Goal: Task Accomplishment & Management: Complete application form

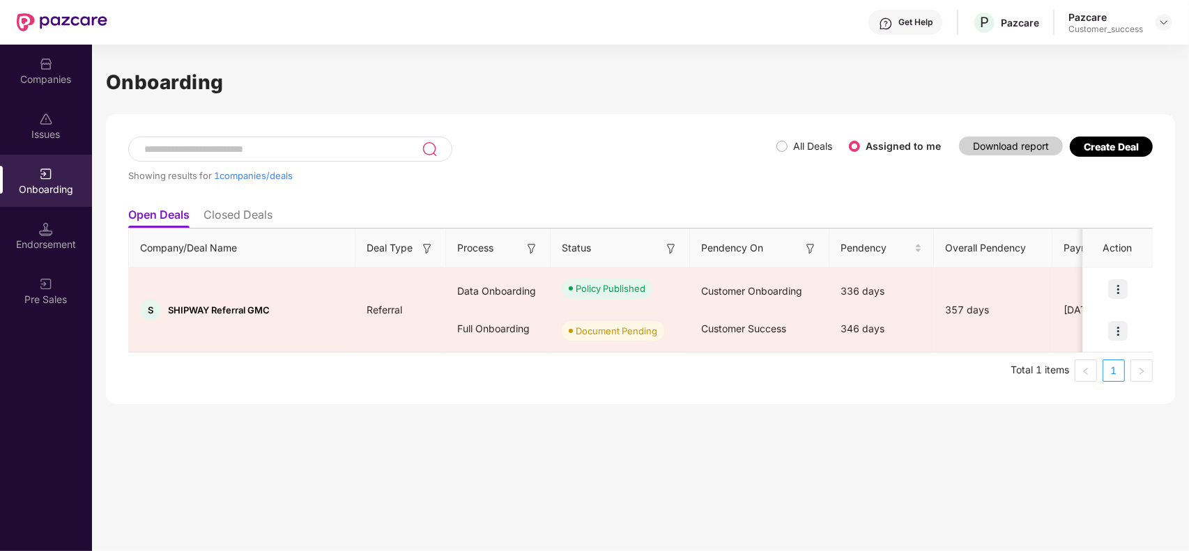
click at [40, 95] on div "Companies" at bounding box center [46, 71] width 92 height 52
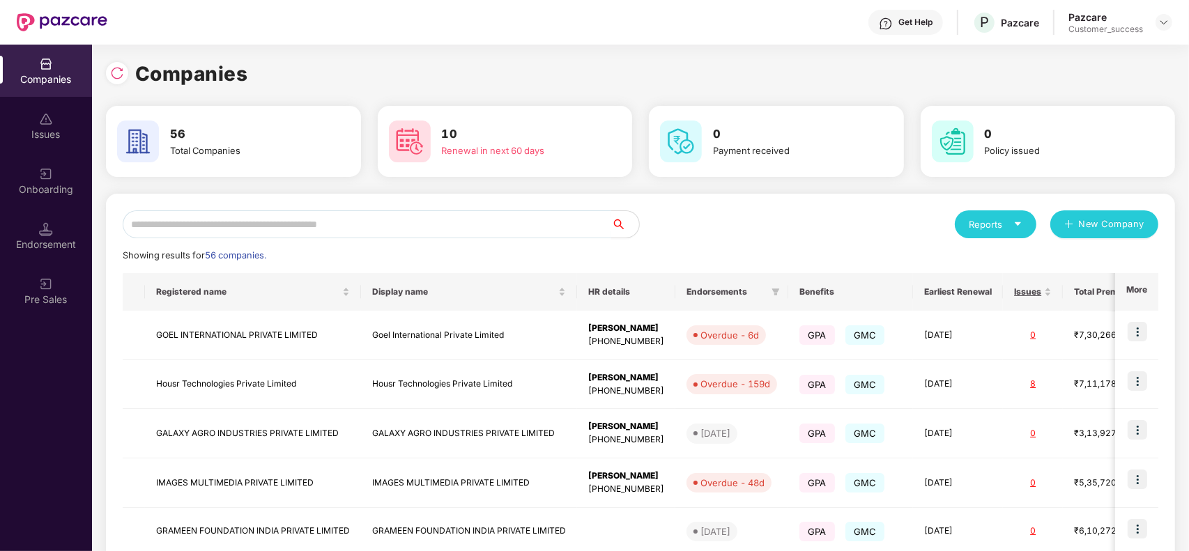
click at [267, 218] on input "text" at bounding box center [367, 225] width 489 height 28
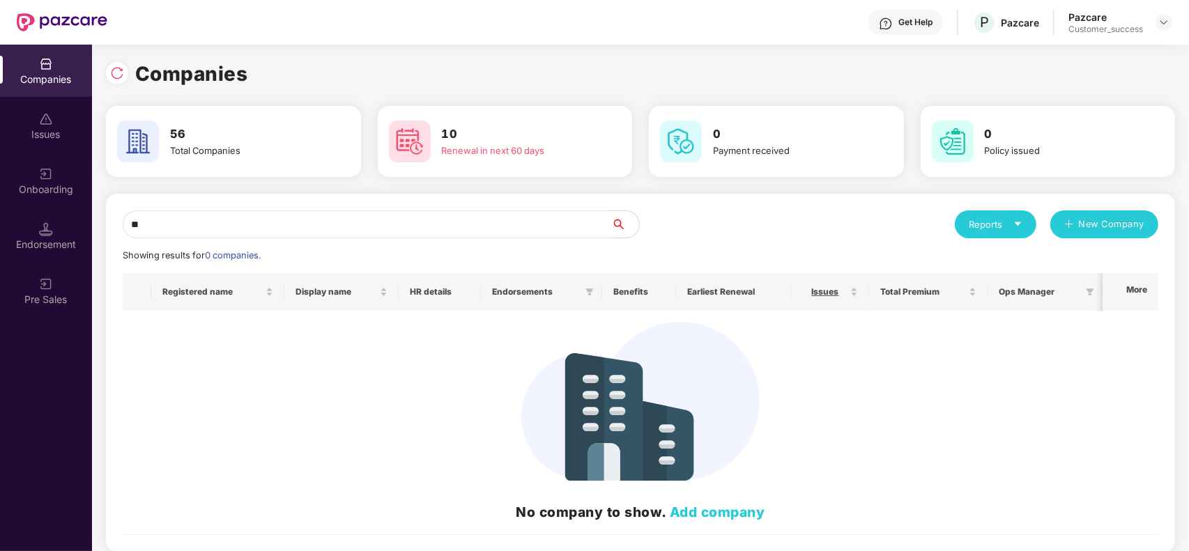
type input "*"
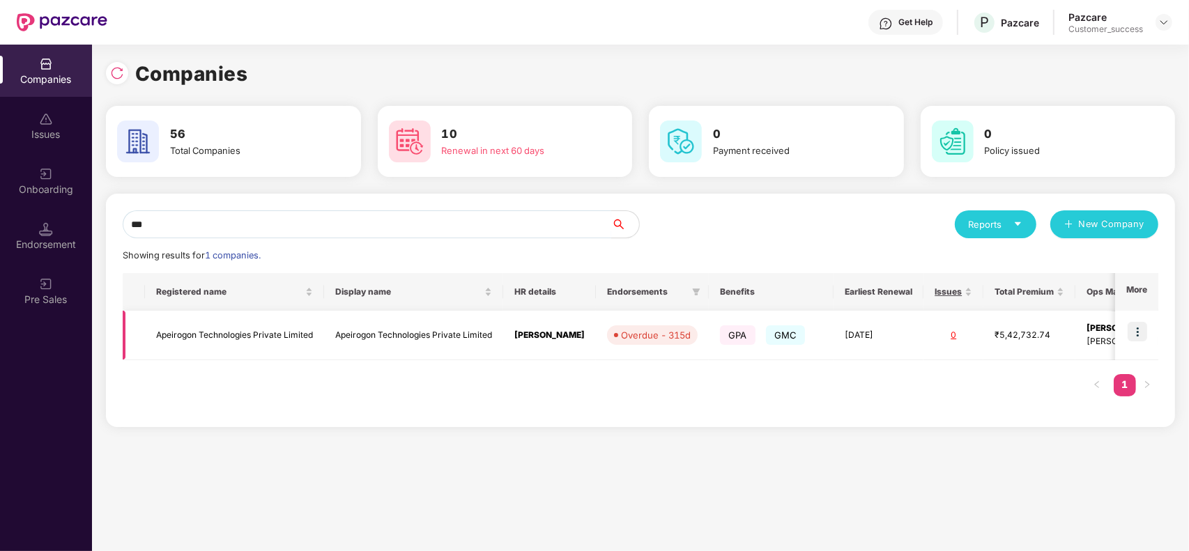
type input "***"
click at [1143, 332] on img at bounding box center [1138, 332] width 20 height 20
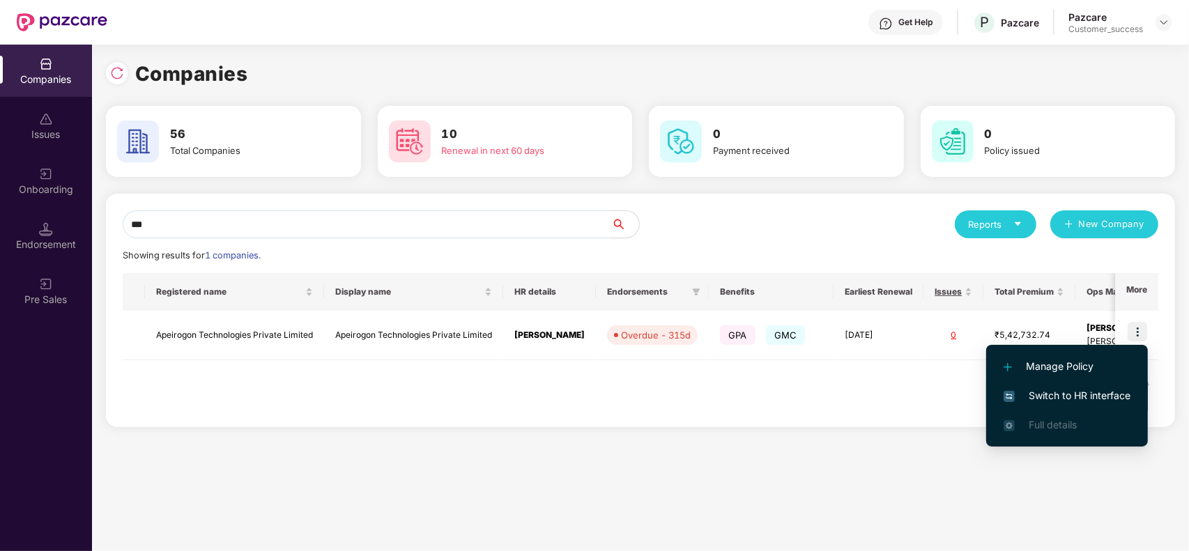
click at [1087, 401] on span "Switch to HR interface" at bounding box center [1067, 395] width 127 height 15
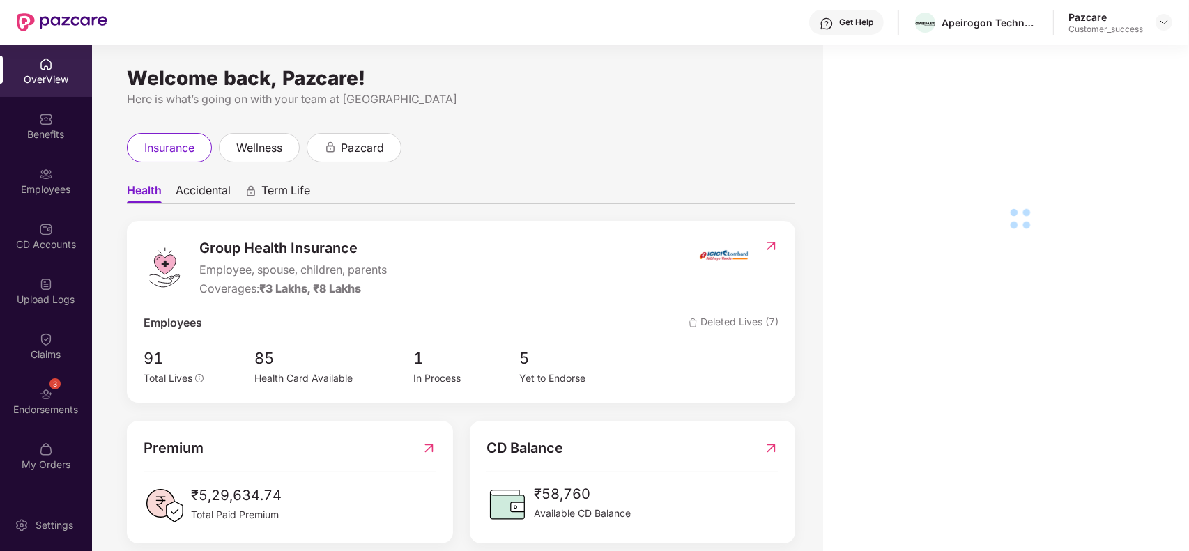
click at [67, 193] on div "Employees" at bounding box center [46, 190] width 92 height 14
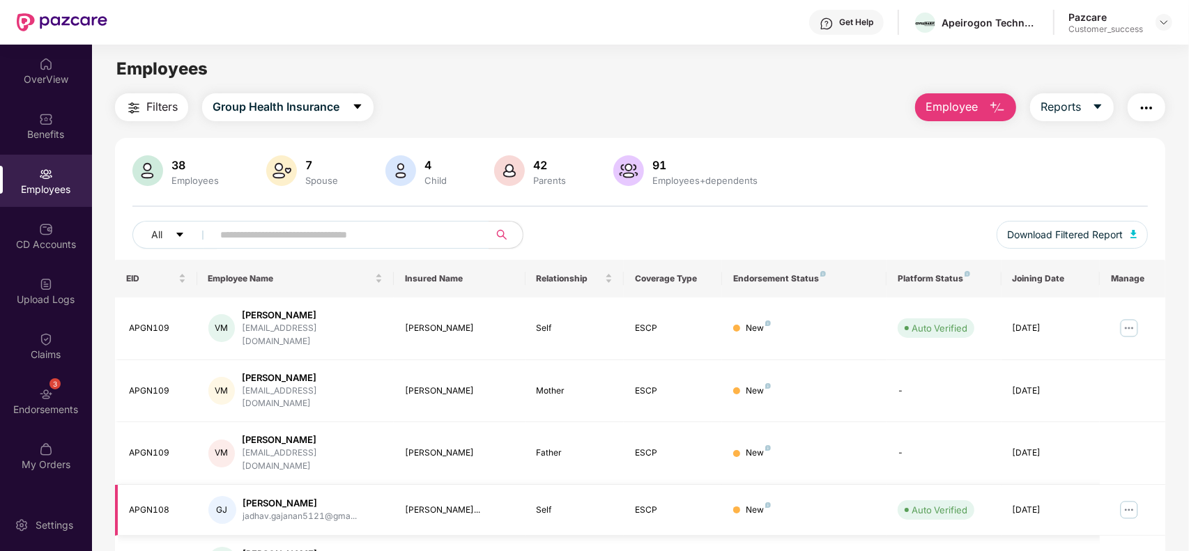
scroll to position [307, 0]
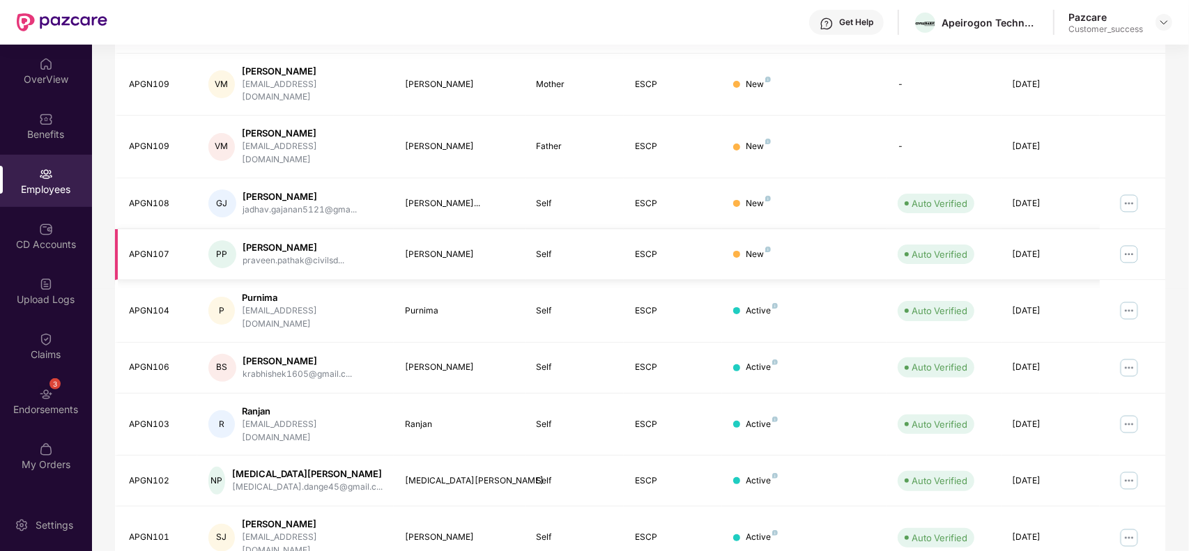
click at [1127, 243] on img at bounding box center [1129, 254] width 22 height 22
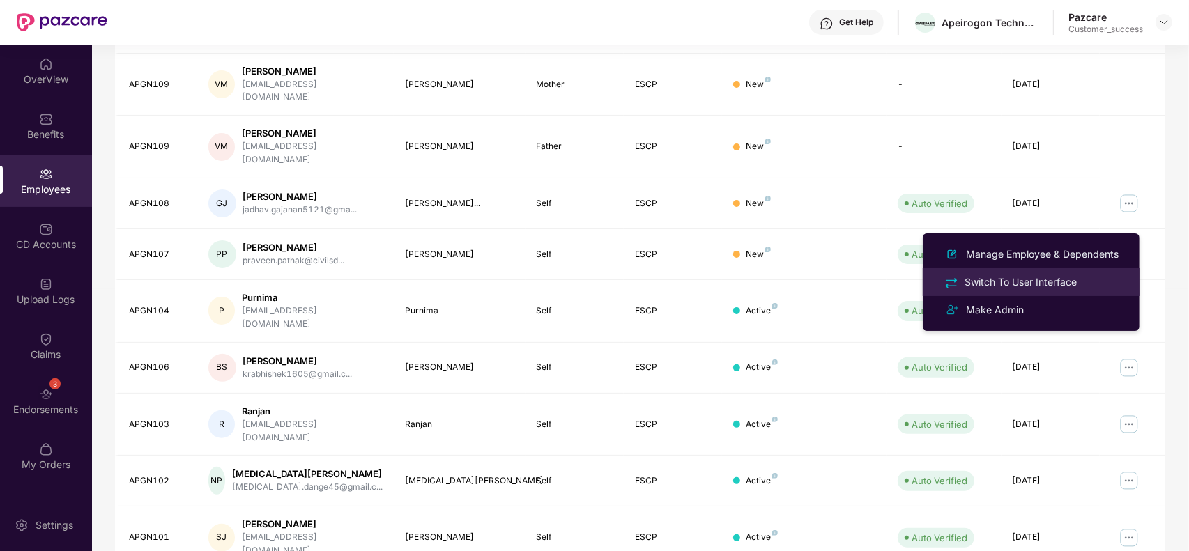
click at [1042, 280] on div "Switch To User Interface" at bounding box center [1021, 282] width 118 height 15
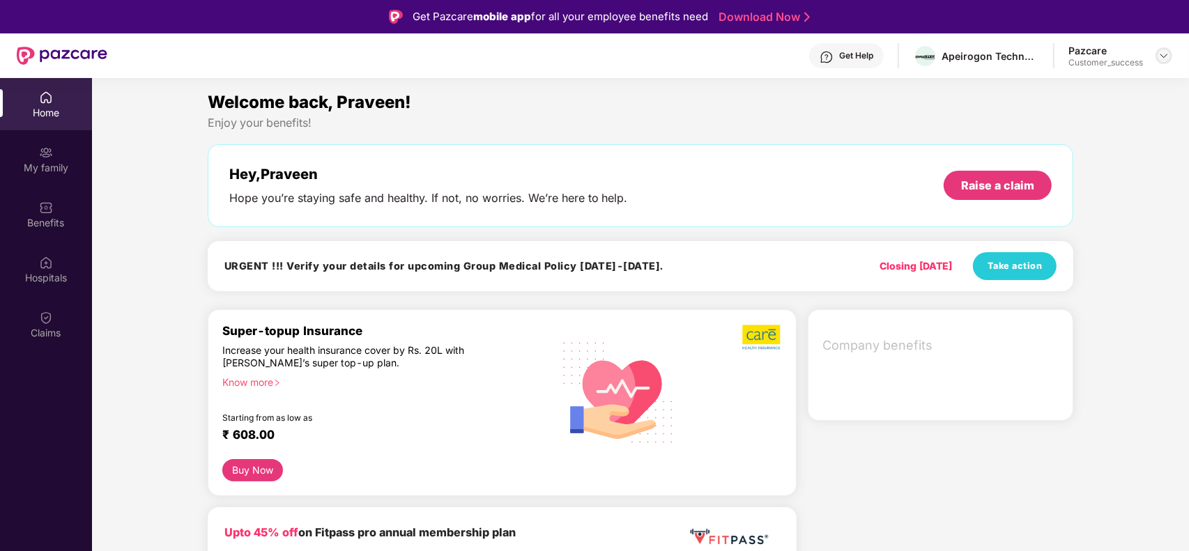
click at [1165, 56] on img at bounding box center [1163, 55] width 11 height 11
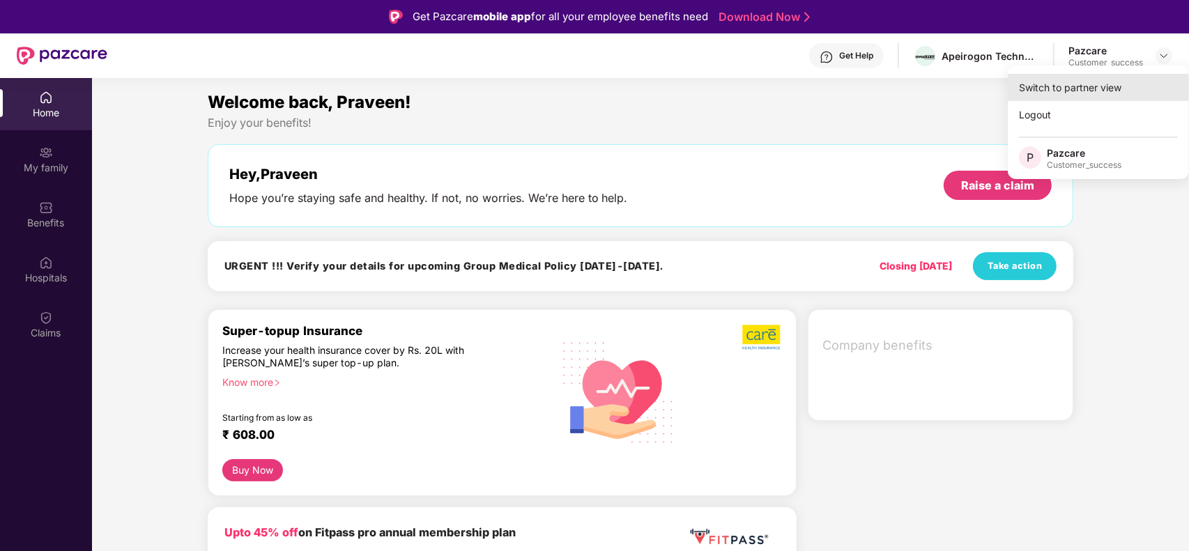
click at [1133, 75] on div "Switch to partner view" at bounding box center [1098, 87] width 181 height 27
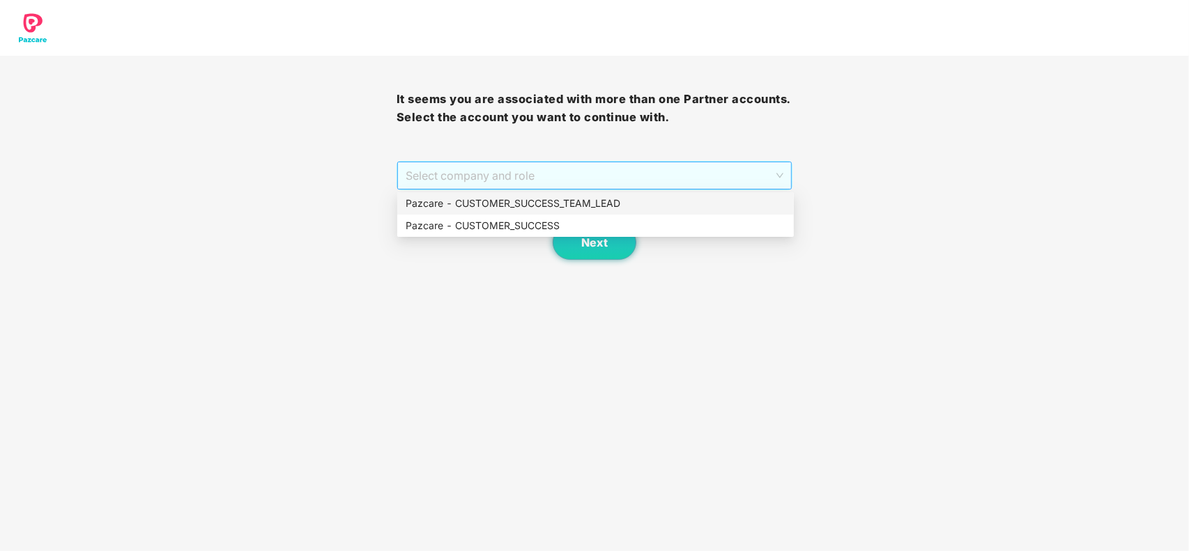
click at [692, 173] on span "Select company and role" at bounding box center [595, 175] width 378 height 26
click at [466, 218] on div "Pazcare - CUSTOMER_SUCCESS" at bounding box center [596, 225] width 380 height 15
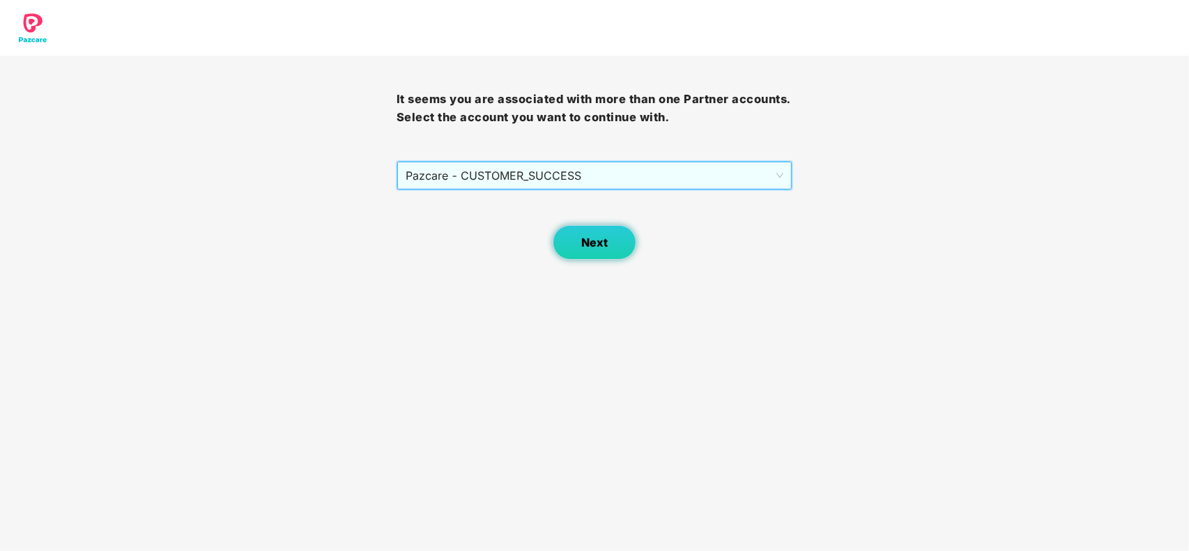
click at [593, 237] on span "Next" at bounding box center [594, 242] width 26 height 13
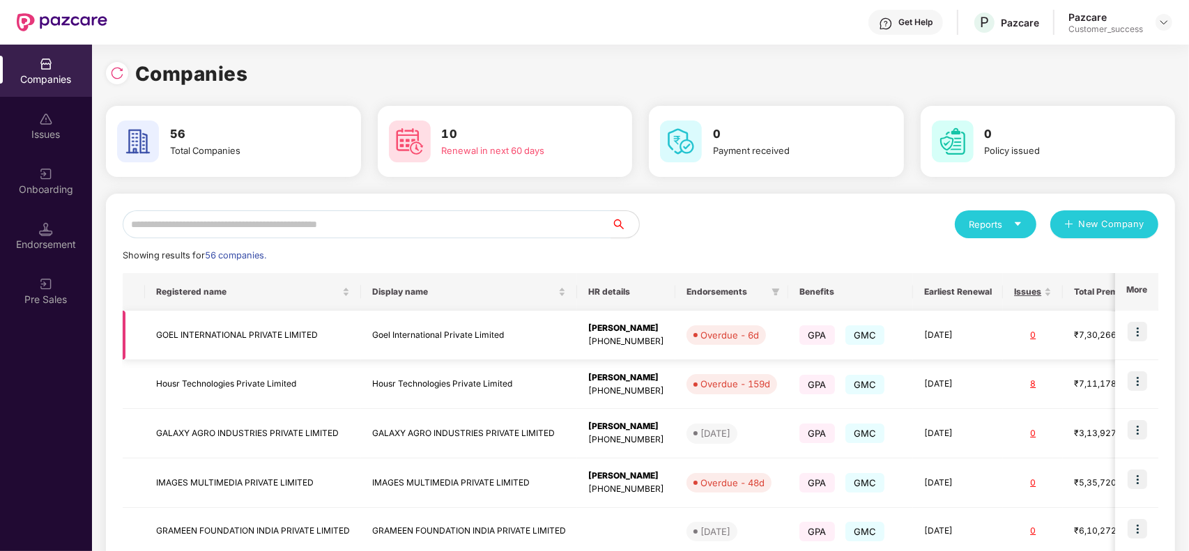
click at [471, 335] on td "Goel International Private Limited" at bounding box center [469, 335] width 216 height 49
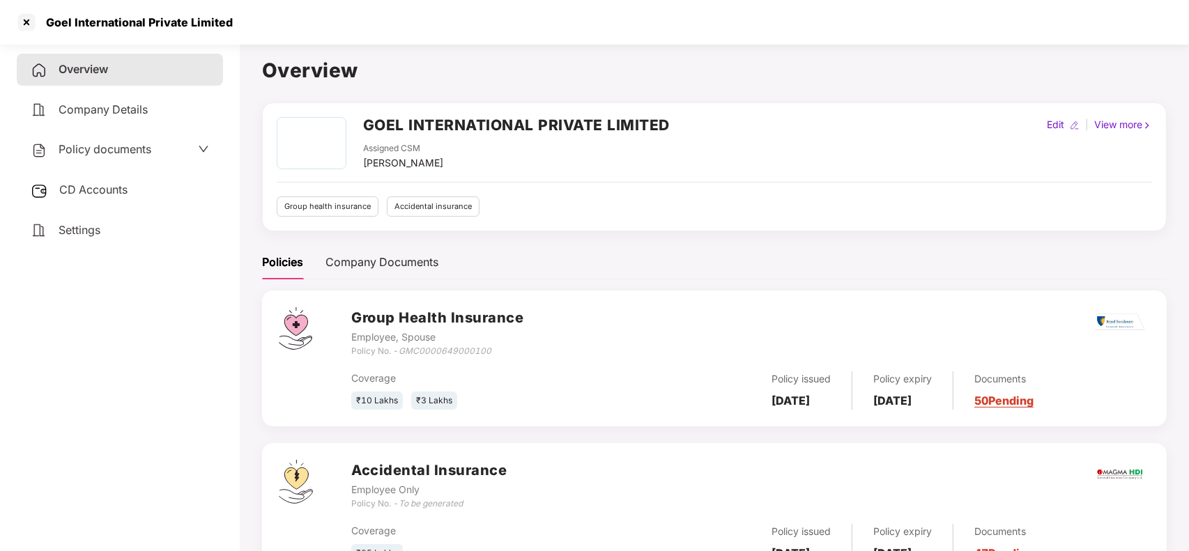
scroll to position [61, 0]
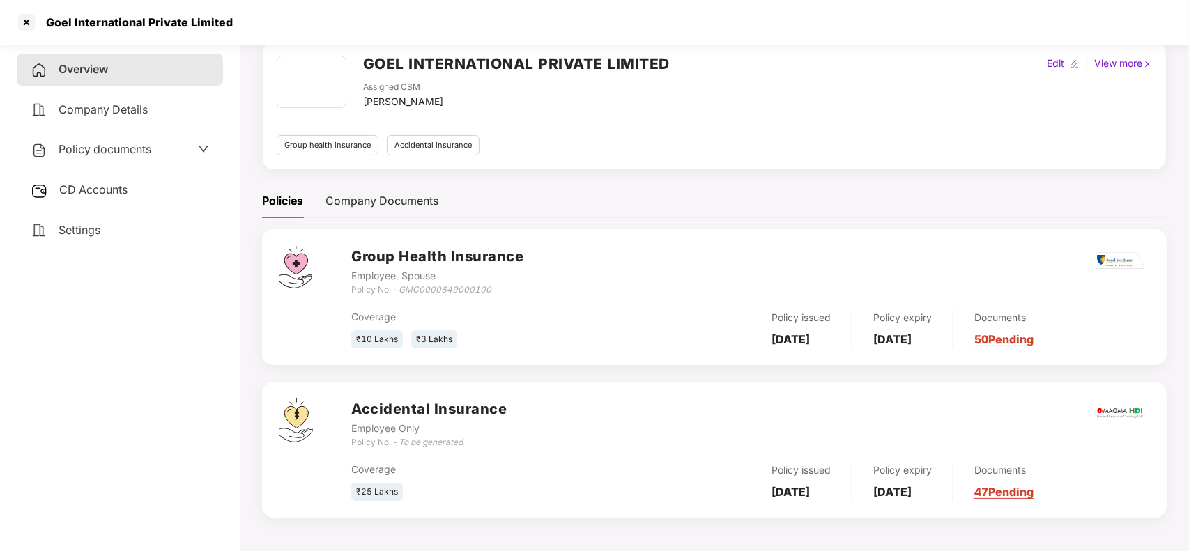
click at [1030, 493] on link "47 Pending" at bounding box center [1003, 492] width 59 height 14
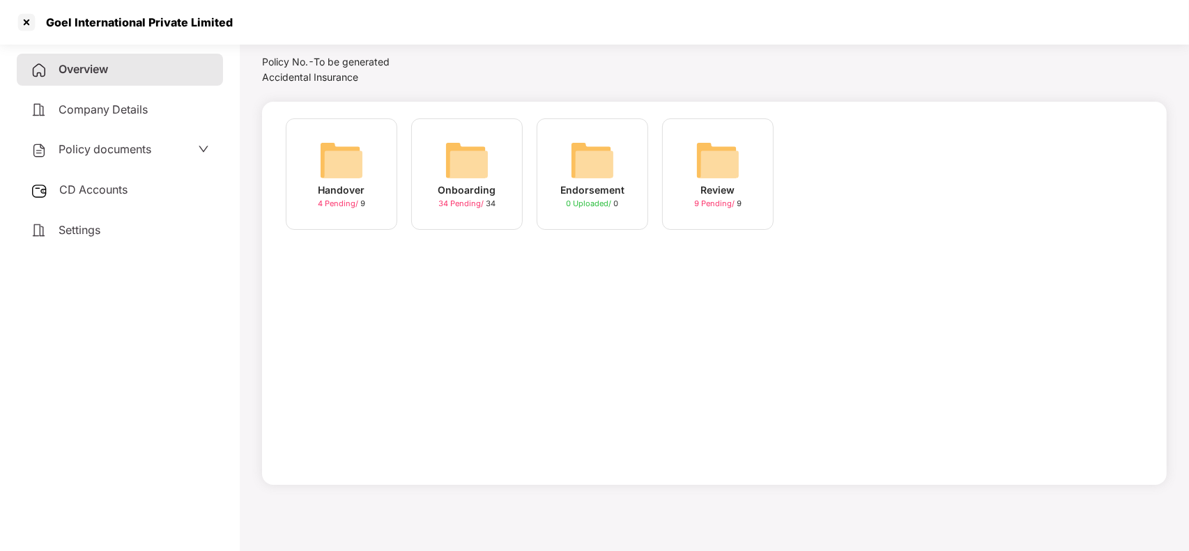
click at [475, 206] on span "34 Pending /" at bounding box center [461, 204] width 47 height 10
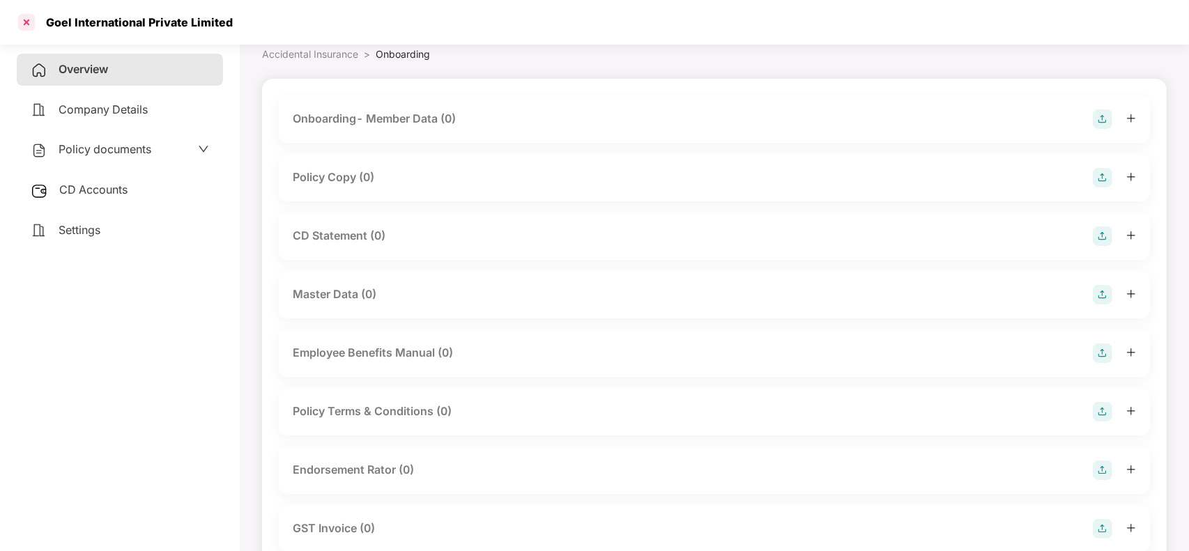
click at [29, 24] on div at bounding box center [26, 22] width 22 height 22
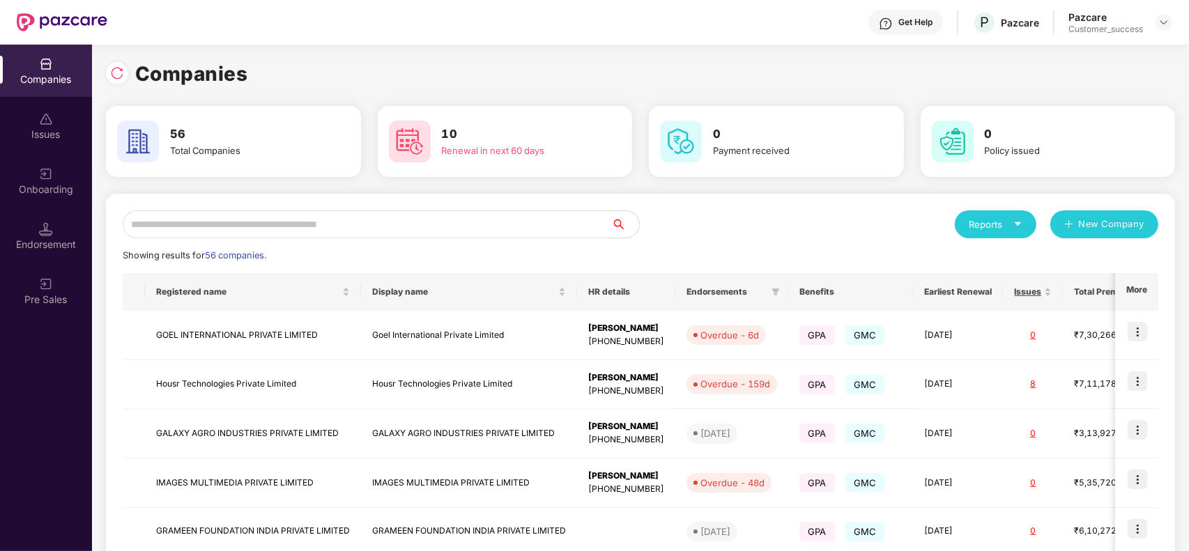
scroll to position [0, 0]
click at [346, 224] on input "text" at bounding box center [367, 225] width 489 height 28
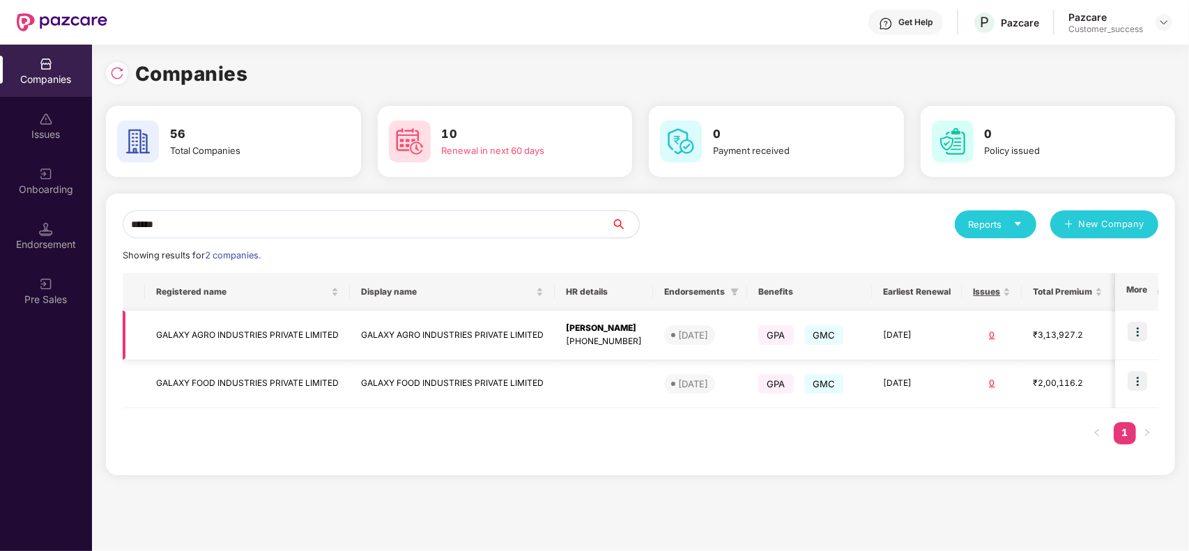
type input "******"
click at [380, 335] on td "GALAXY AGRO INDUSTRIES PRIVATE LIMITED" at bounding box center [452, 335] width 205 height 49
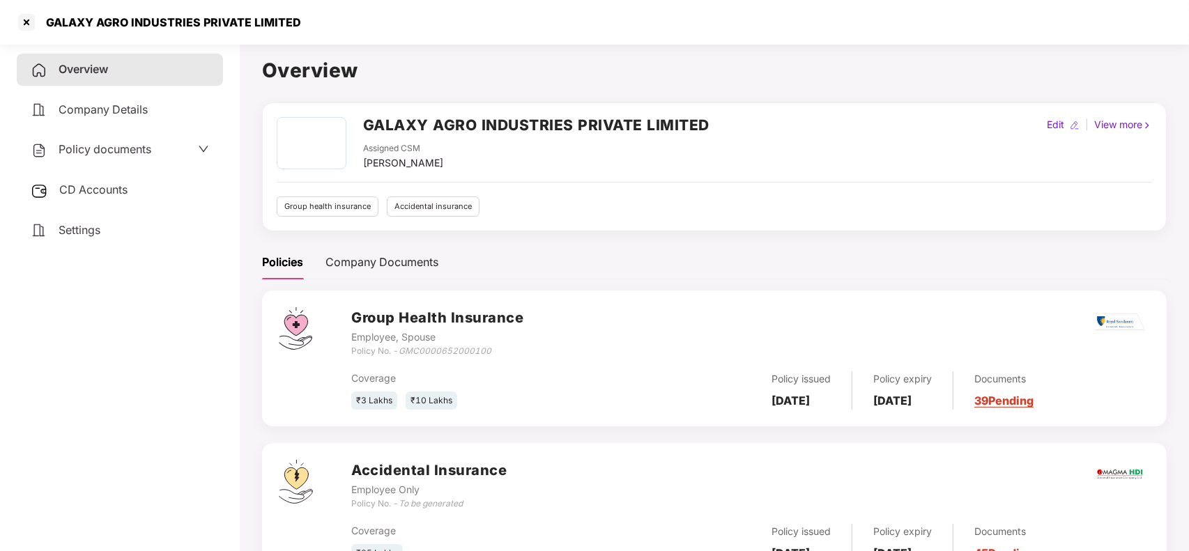
scroll to position [61, 0]
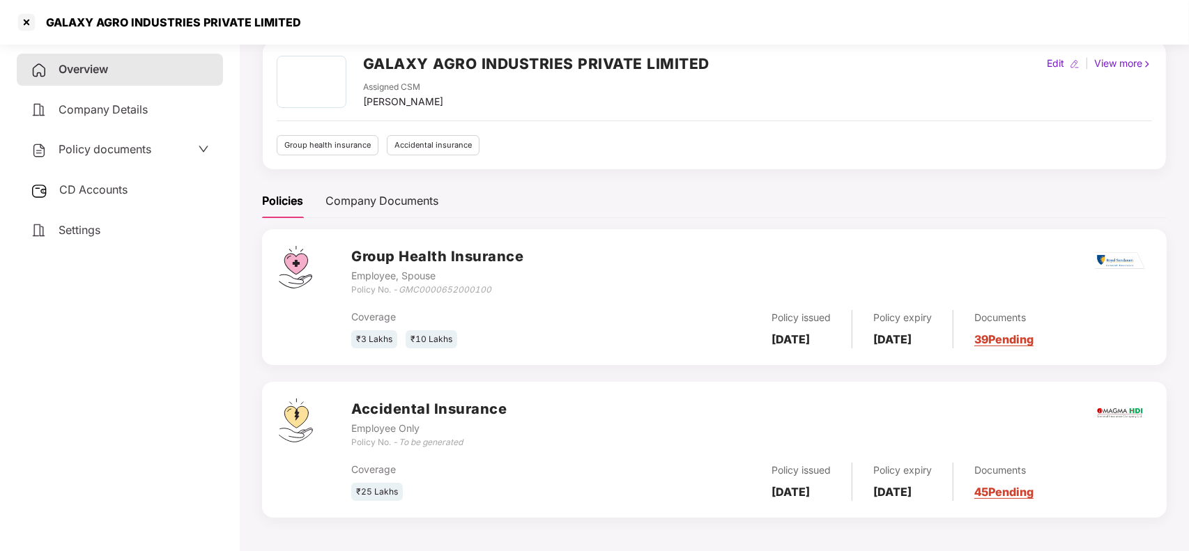
click at [1034, 479] on div "Documents 45 Pending" at bounding box center [994, 482] width 80 height 38
click at [1033, 485] on link "45 Pending" at bounding box center [1003, 492] width 59 height 14
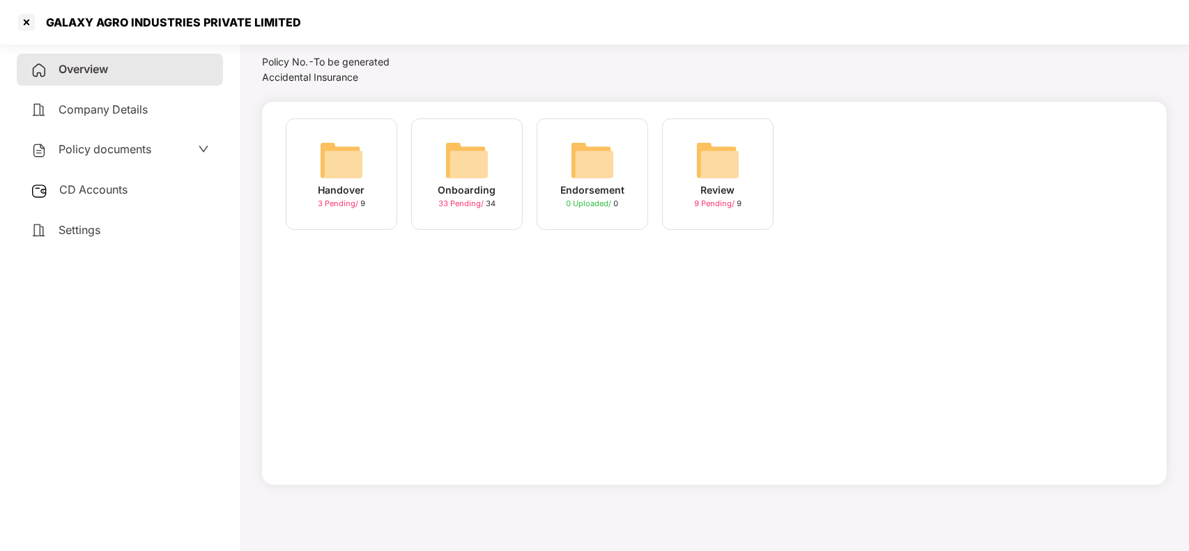
click at [496, 182] on div "Onboarding 33 Pending / 34" at bounding box center [467, 174] width 112 height 112
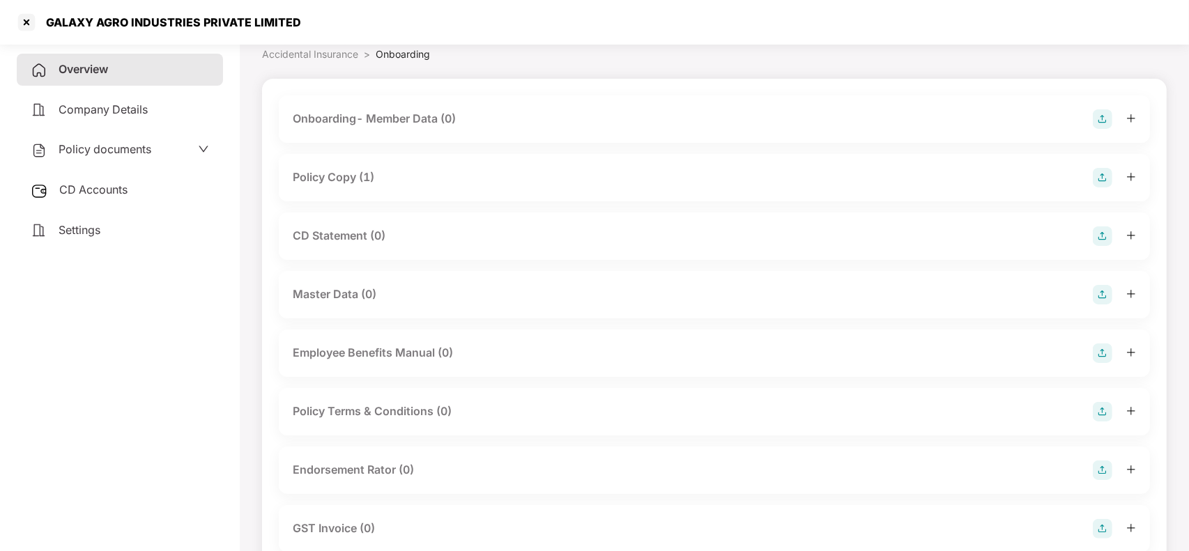
click at [412, 183] on div "Policy Copy (1)" at bounding box center [714, 178] width 843 height 20
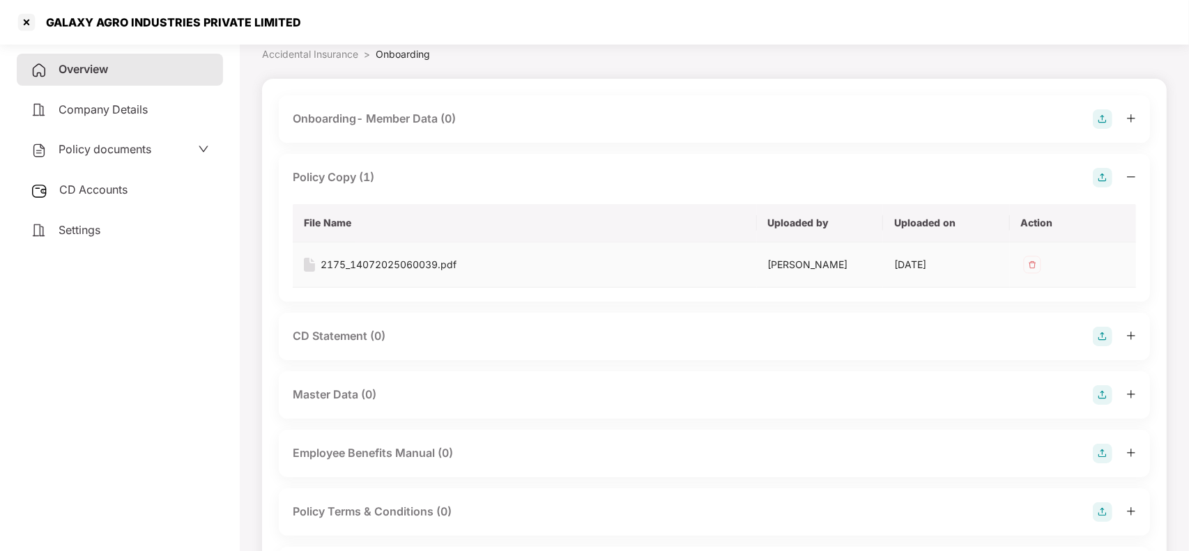
click at [376, 267] on div "2175_14072025060039.pdf" at bounding box center [389, 264] width 136 height 15
click at [30, 23] on div at bounding box center [26, 22] width 22 height 22
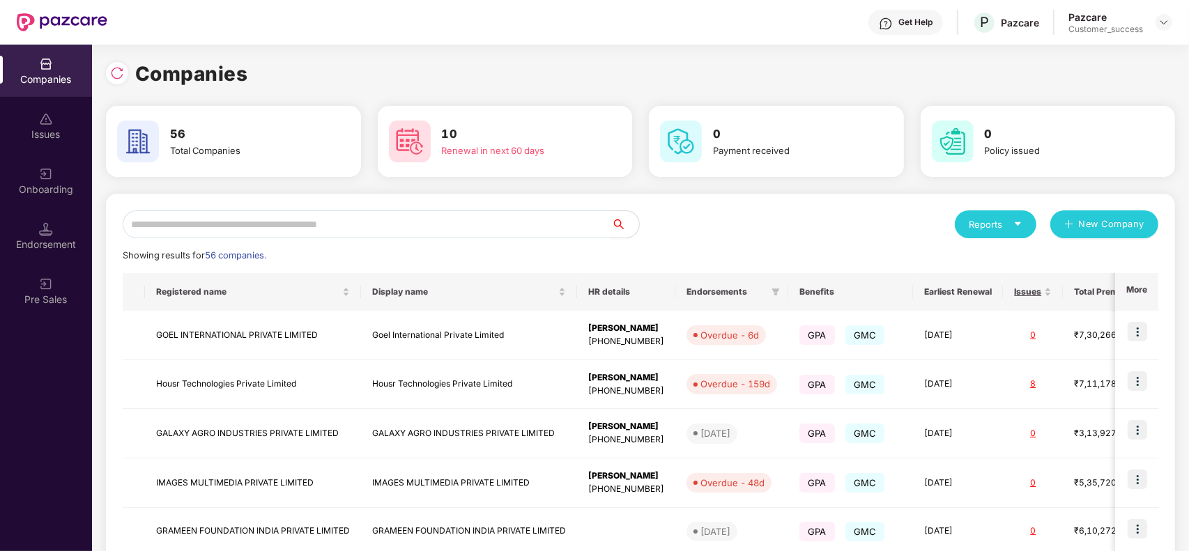
scroll to position [0, 0]
click at [319, 224] on input "text" at bounding box center [367, 225] width 489 height 28
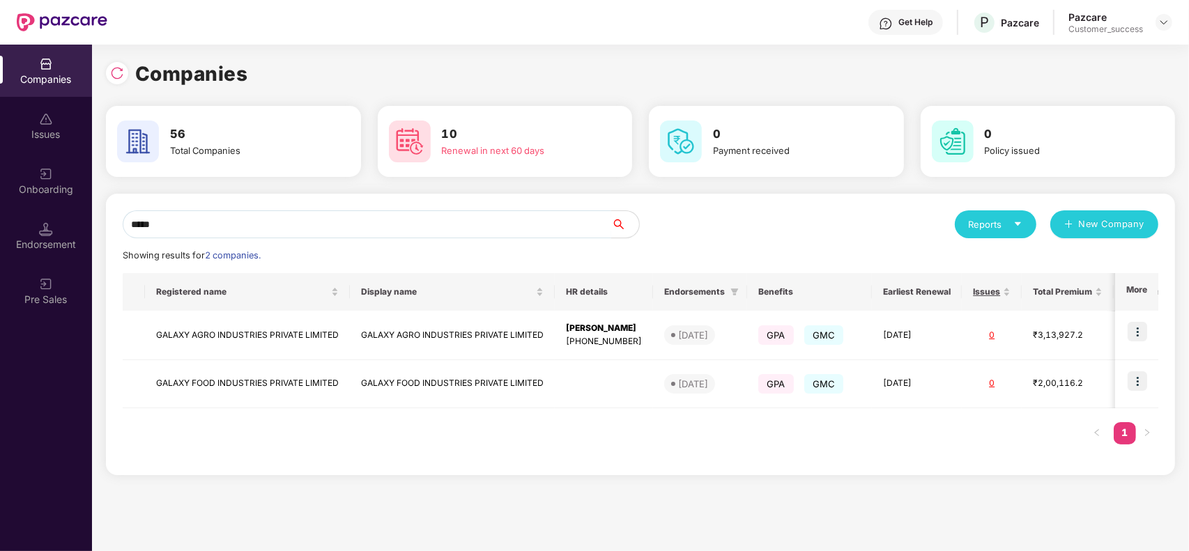
type input "*****"
click at [429, 378] on td "GALAXY FOOD INDUSTRIES PRIVATE LIMITED" at bounding box center [452, 384] width 205 height 48
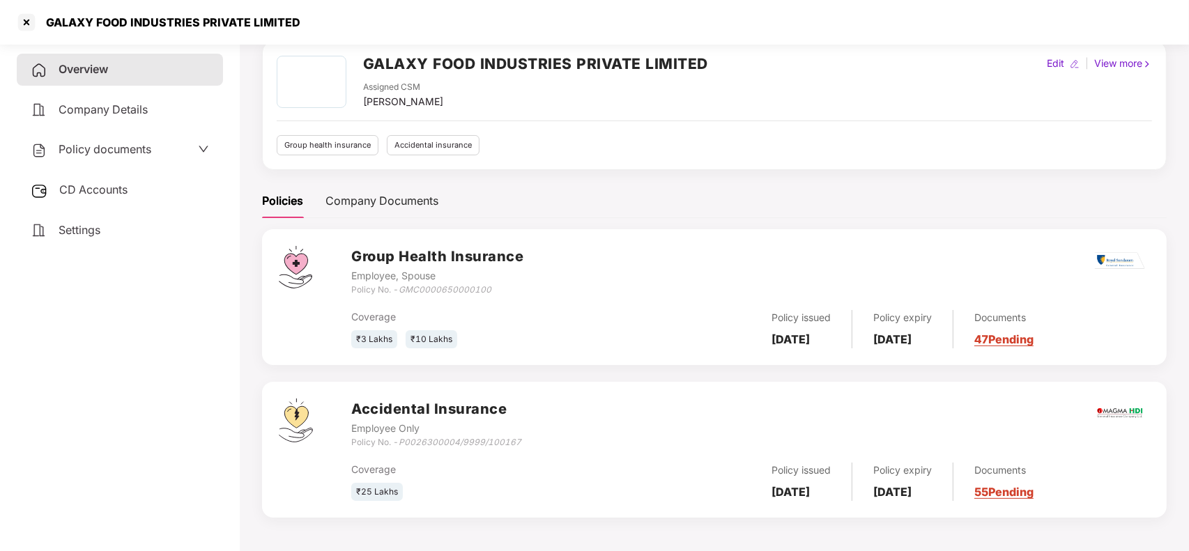
click at [1028, 489] on link "55 Pending" at bounding box center [1003, 492] width 59 height 14
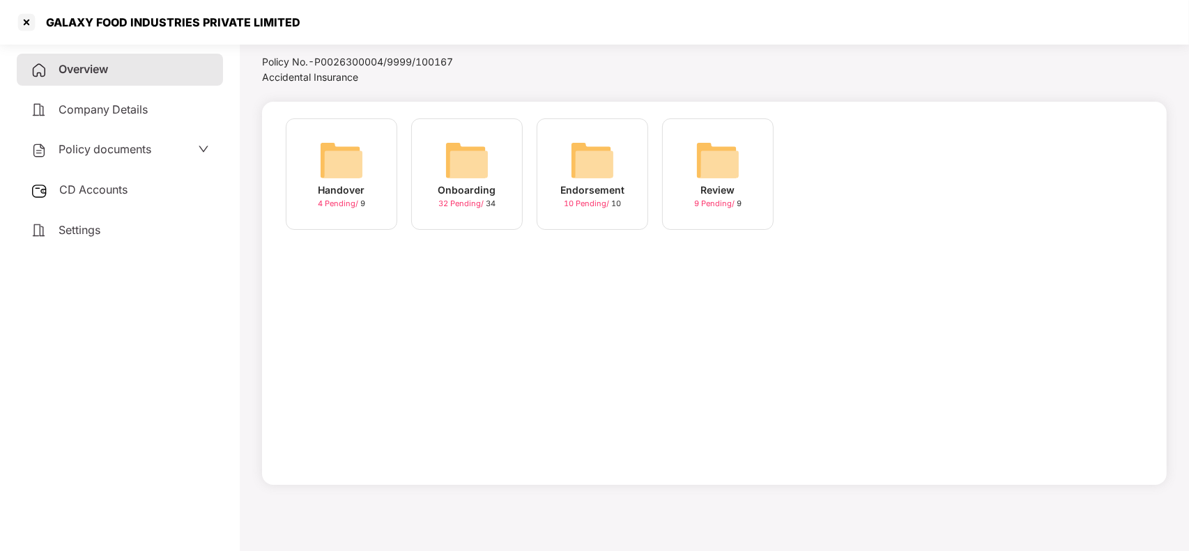
click at [446, 203] on span "32 Pending /" at bounding box center [461, 204] width 47 height 10
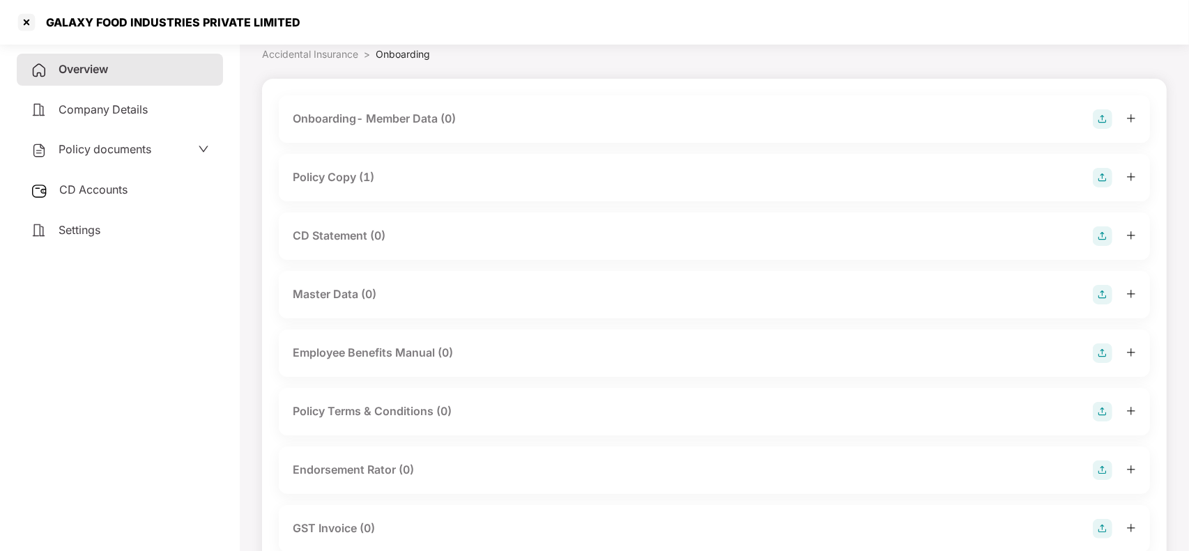
click at [384, 185] on div "Policy Copy (1)" at bounding box center [714, 178] width 843 height 20
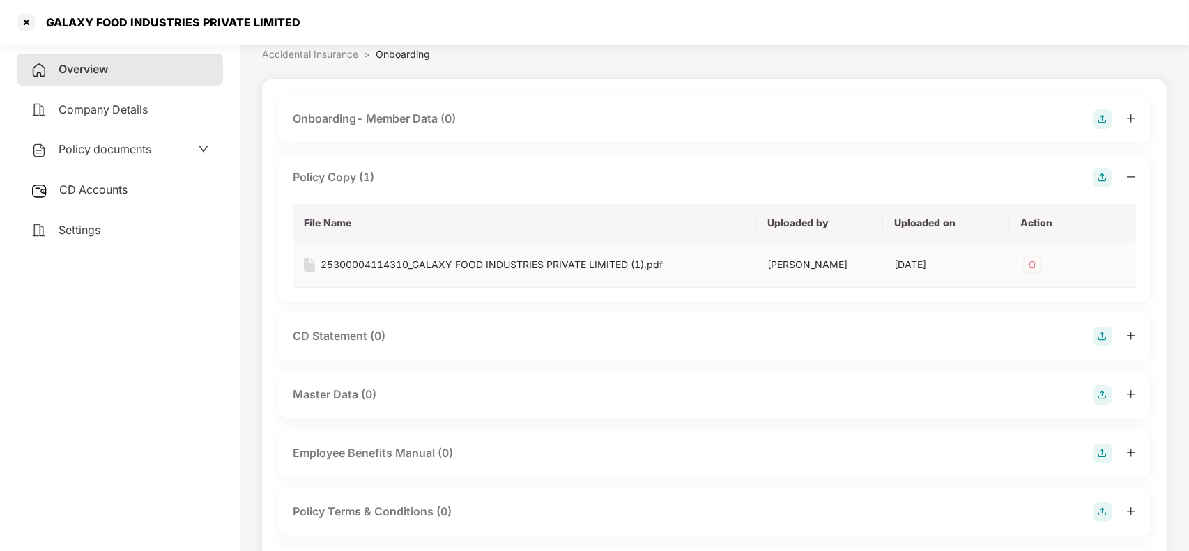
click at [370, 266] on div "25300004114310_GALAXY FOOD INDUSTRIES PRIVATE LIMITED (1).pdf" at bounding box center [492, 264] width 342 height 15
click at [444, 182] on div "Policy Copy (1)" at bounding box center [714, 178] width 843 height 20
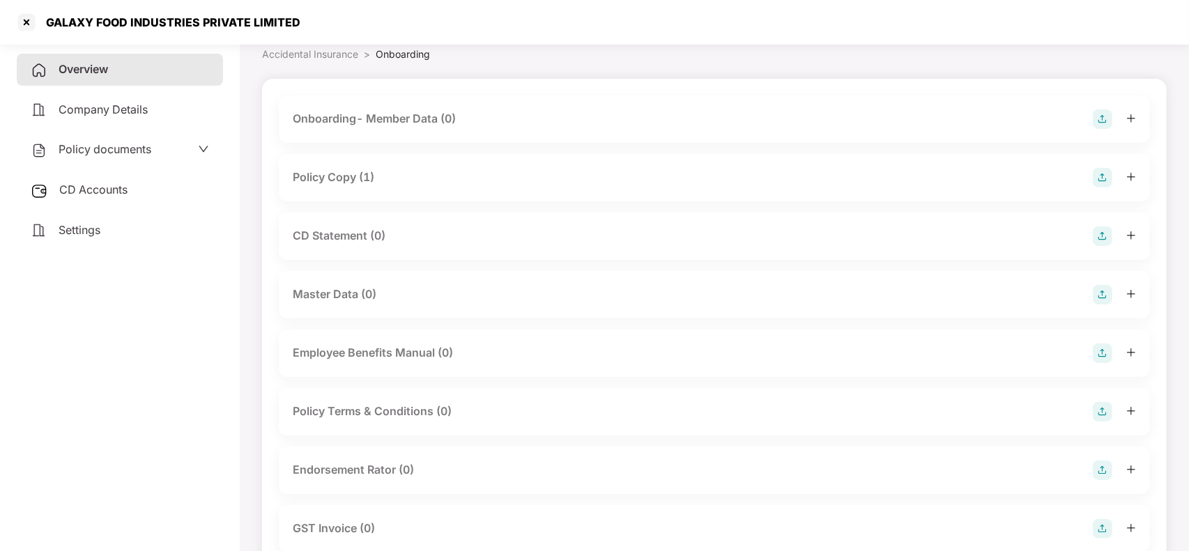
click at [392, 298] on div "Master Data (0)" at bounding box center [714, 295] width 843 height 20
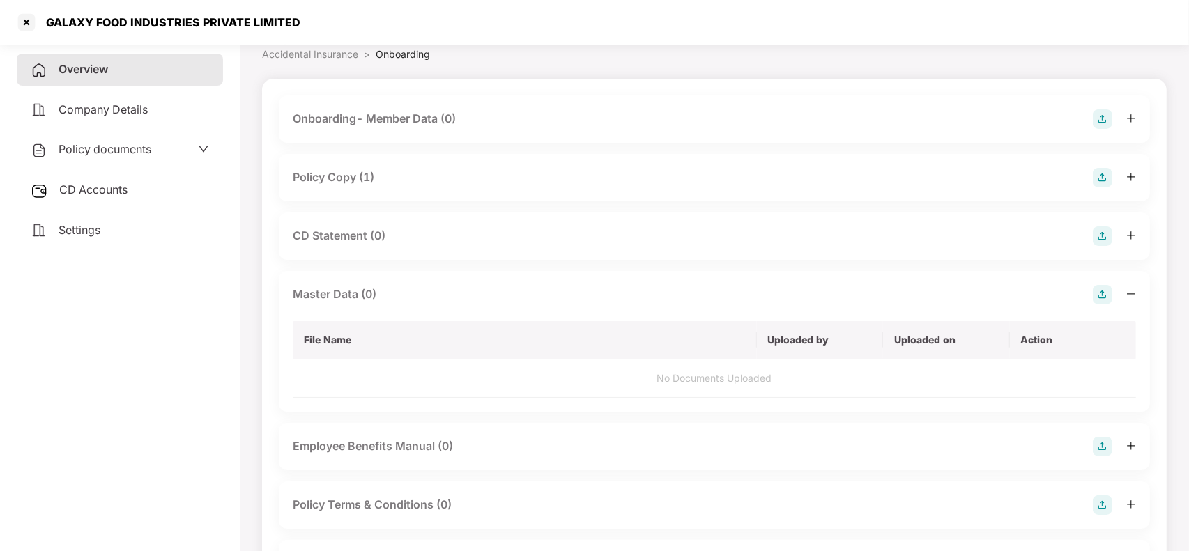
click at [1100, 295] on img at bounding box center [1103, 295] width 20 height 20
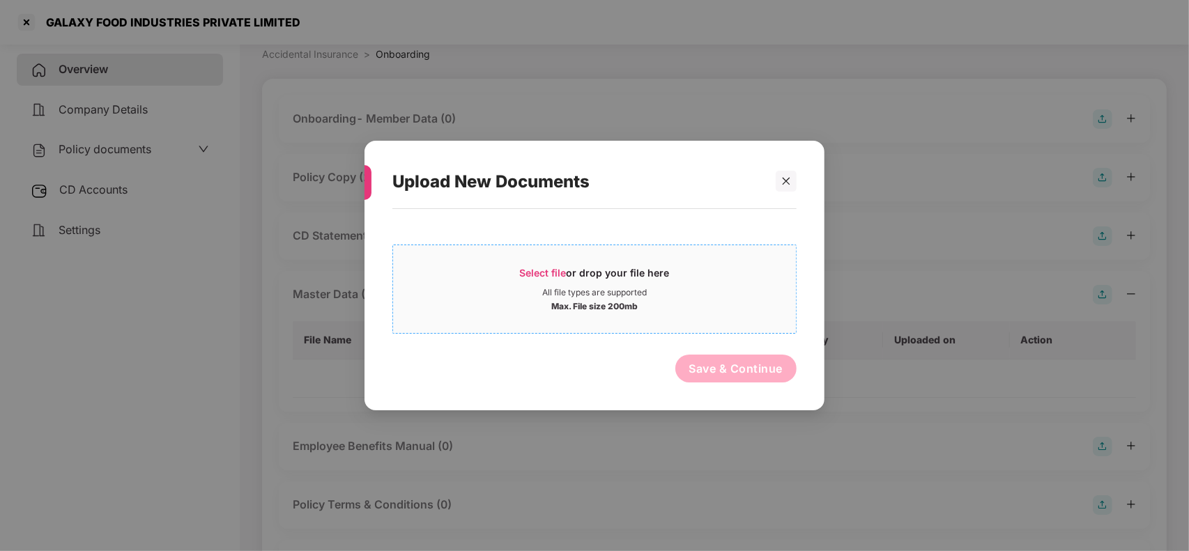
click at [612, 314] on span "Select file or drop your file here All file types are supported Max. File size …" at bounding box center [594, 289] width 403 height 67
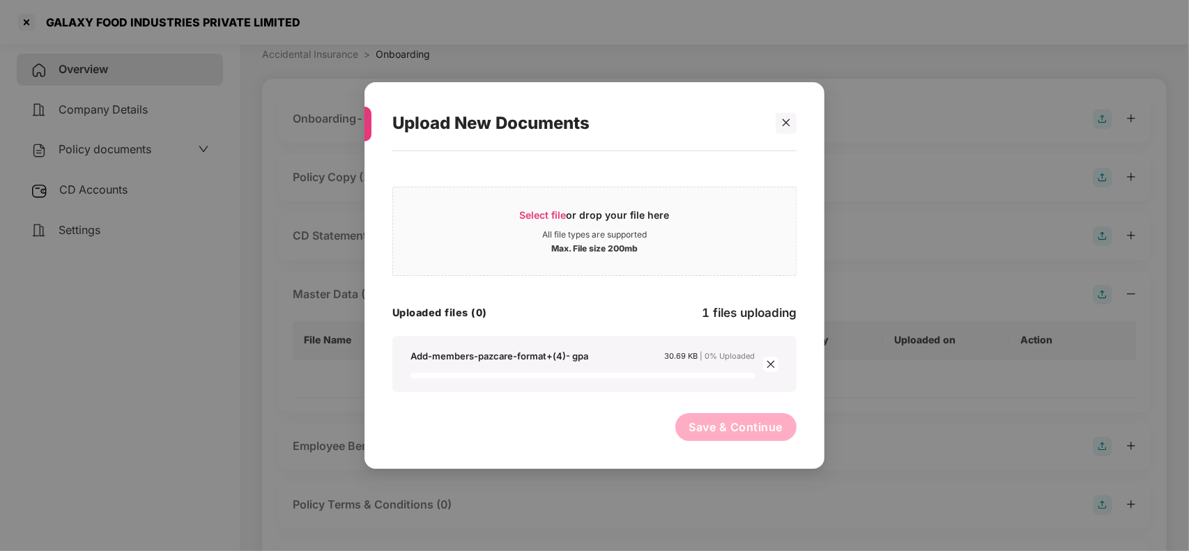
click at [768, 365] on icon "close" at bounding box center [771, 365] width 10 height 10
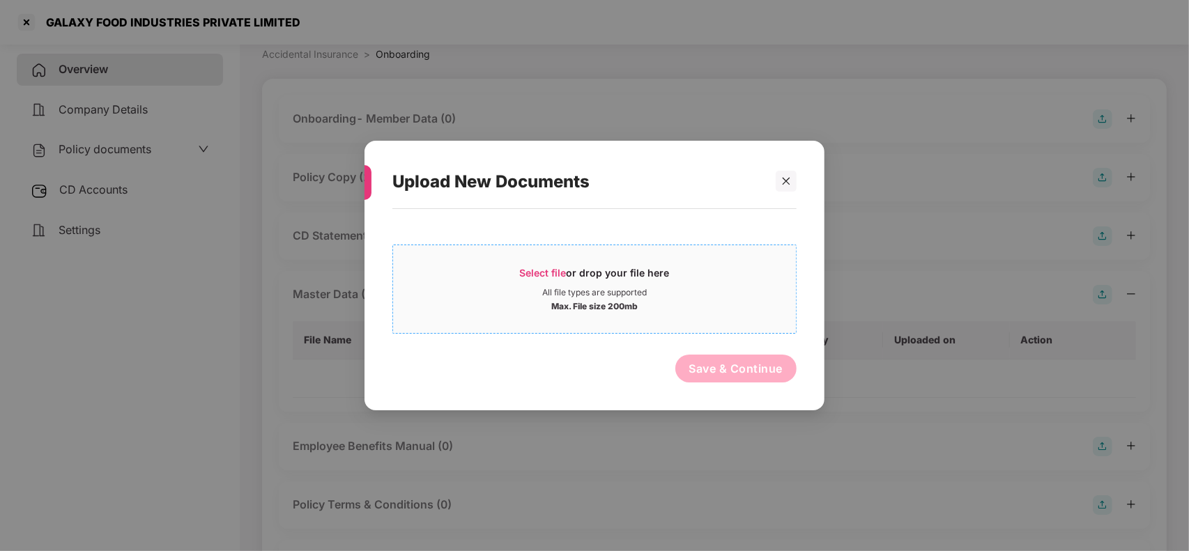
click at [598, 268] on div "Select file or drop your file here" at bounding box center [595, 276] width 150 height 21
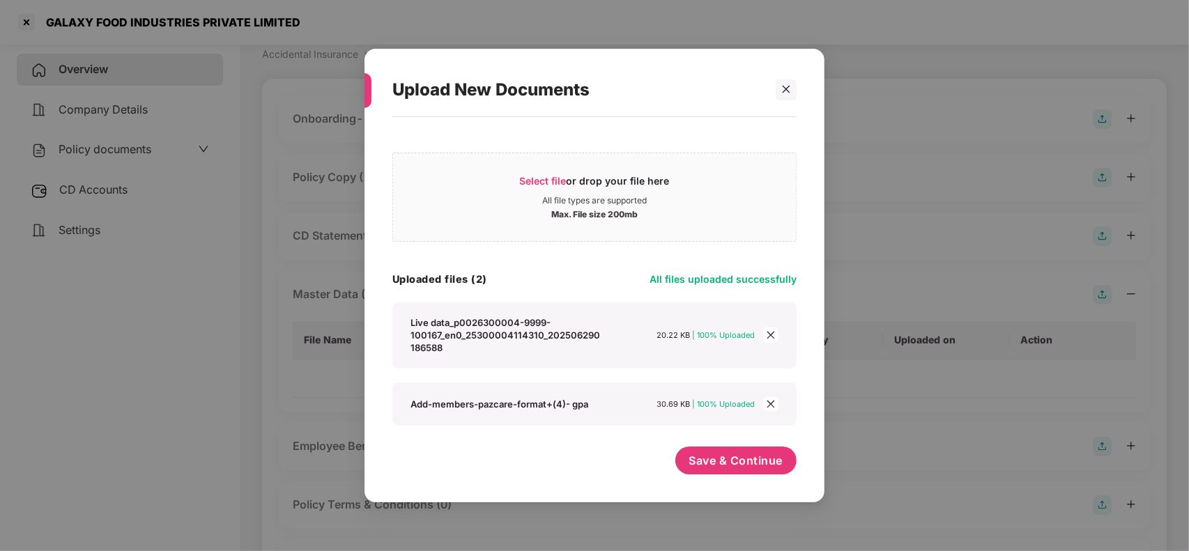
click at [778, 403] on span "close" at bounding box center [770, 404] width 15 height 15
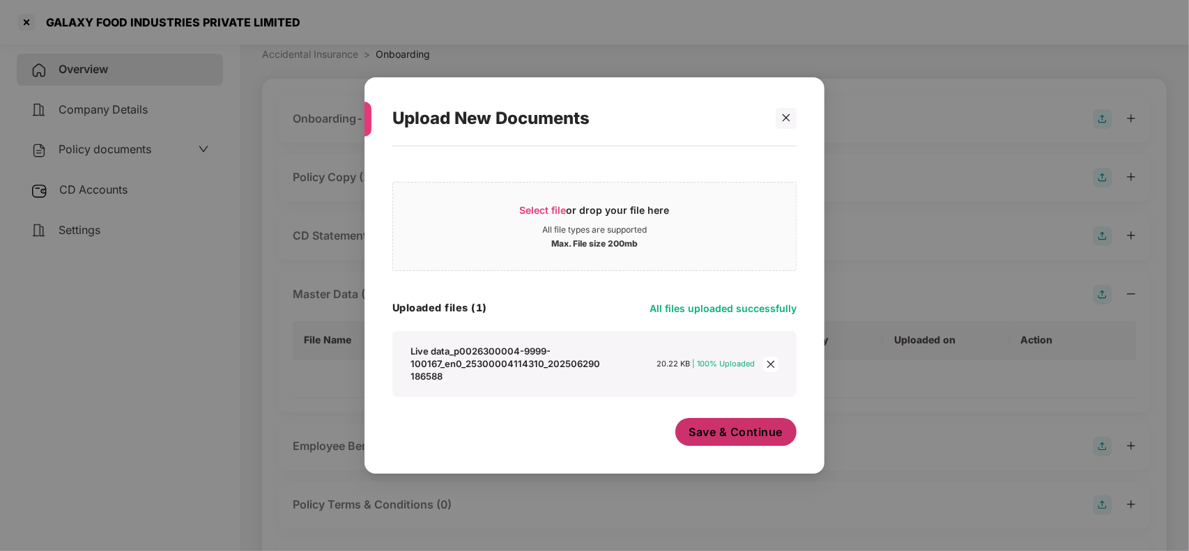
click at [755, 426] on span "Save & Continue" at bounding box center [736, 431] width 94 height 15
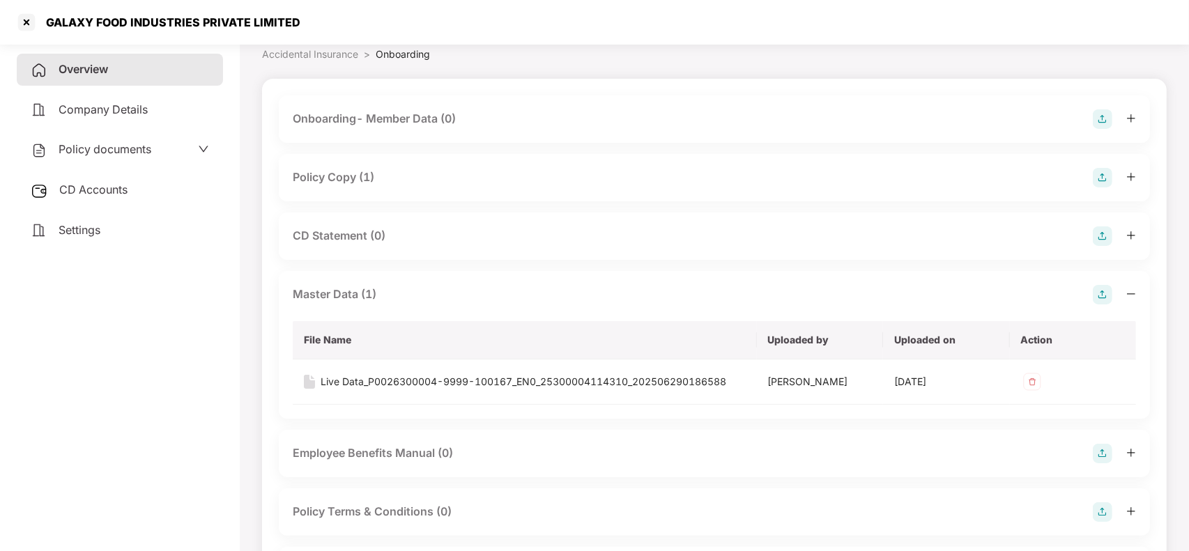
click at [443, 293] on div "Master Data (1)" at bounding box center [714, 295] width 843 height 20
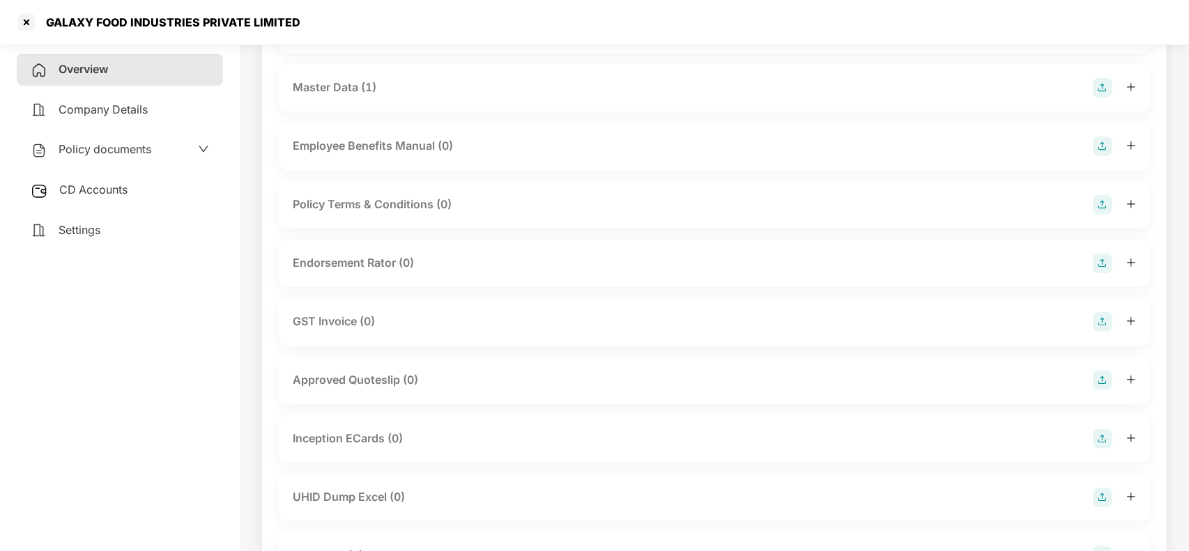
scroll to position [274, 0]
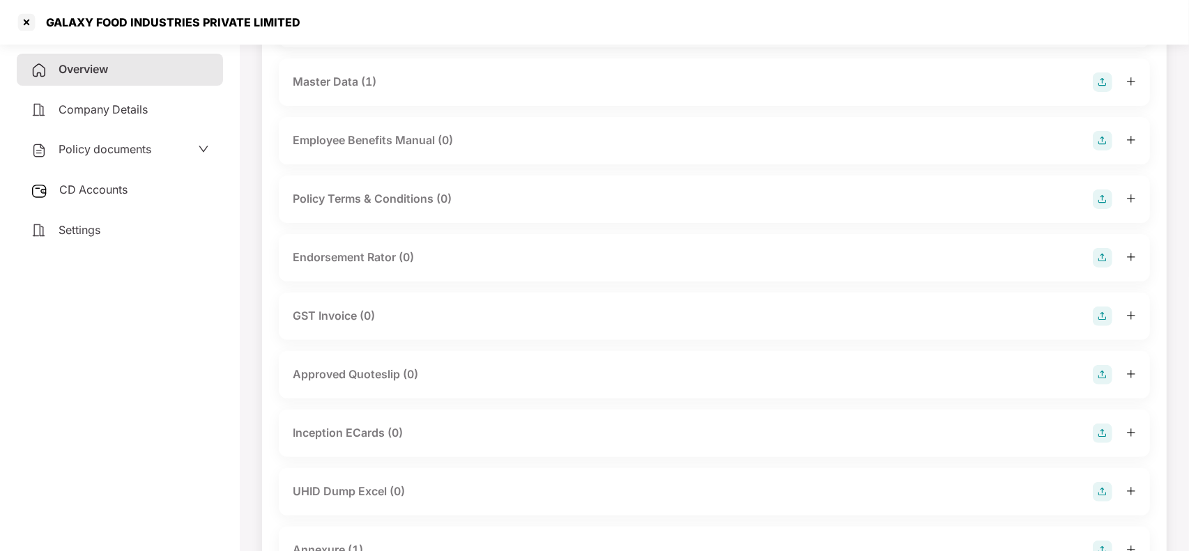
click at [394, 433] on div "Inception ECards (0)" at bounding box center [348, 432] width 110 height 17
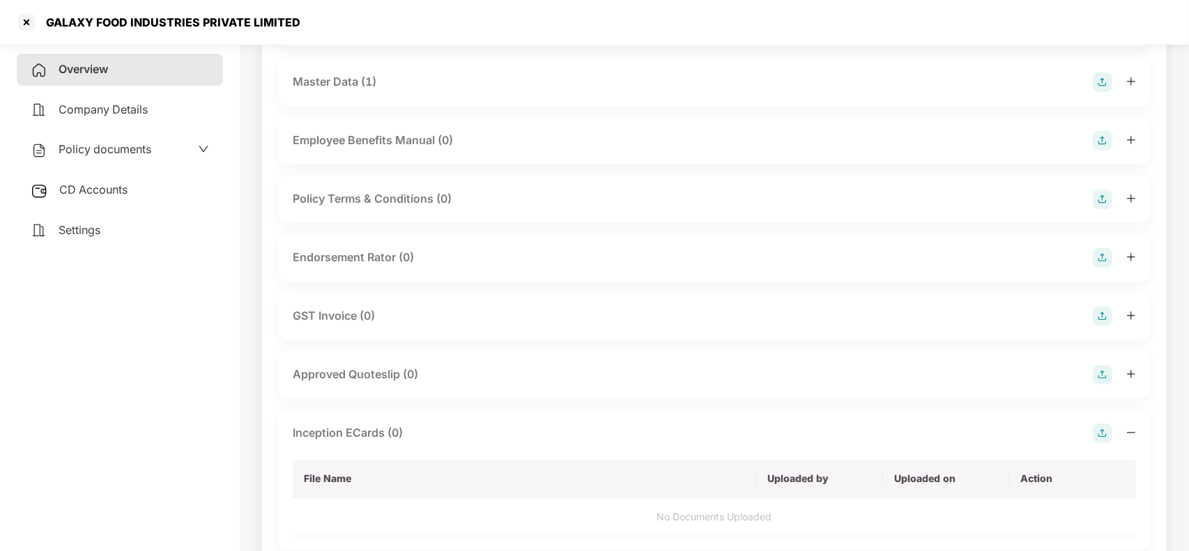
click at [1106, 434] on img at bounding box center [1103, 434] width 20 height 20
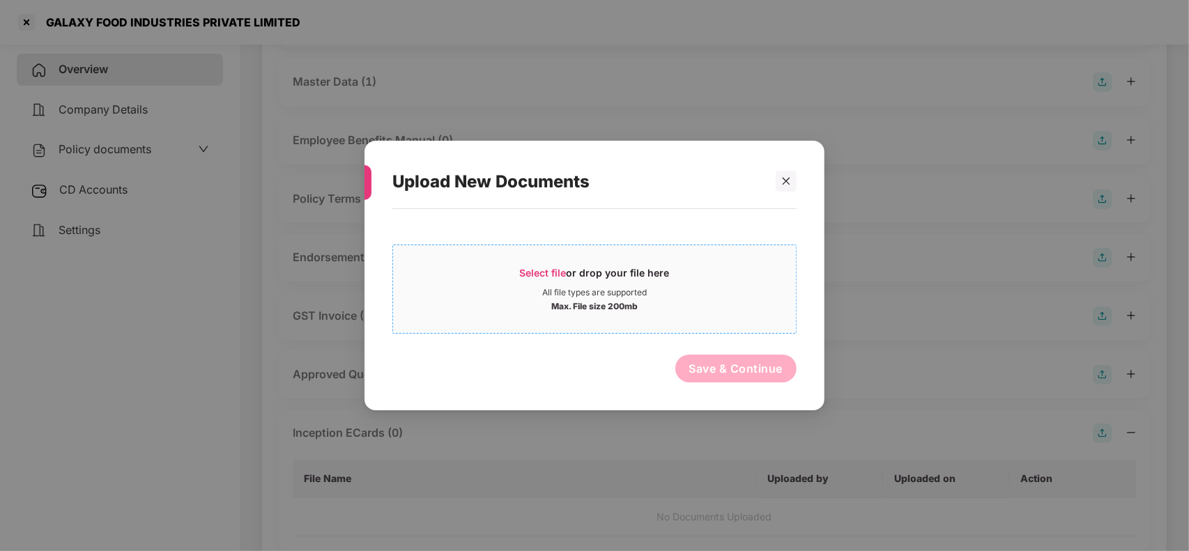
click at [548, 252] on div "Select file or drop your file here All file types are supported Max. File size …" at bounding box center [594, 289] width 404 height 89
click at [548, 268] on span "Select file" at bounding box center [543, 273] width 47 height 12
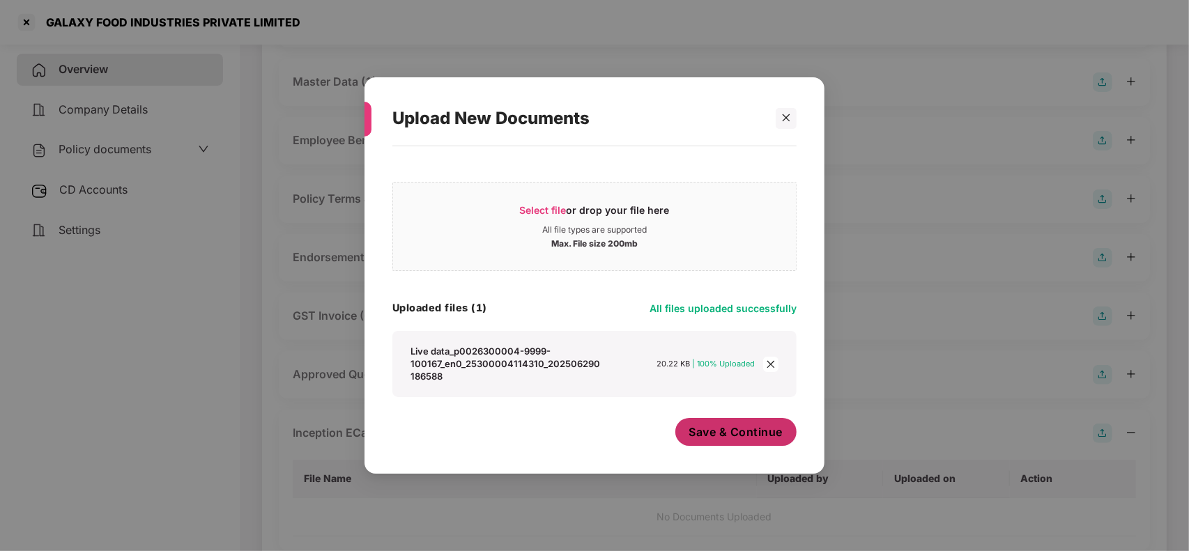
click at [718, 436] on span "Save & Continue" at bounding box center [736, 431] width 94 height 15
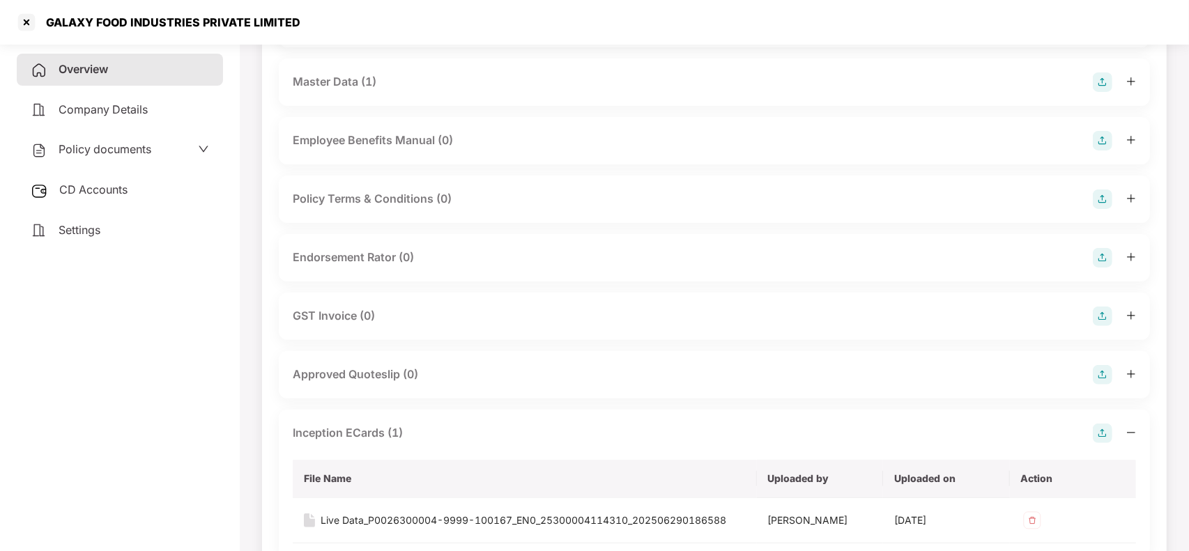
click at [424, 432] on div "Inception ECards (1)" at bounding box center [714, 434] width 843 height 20
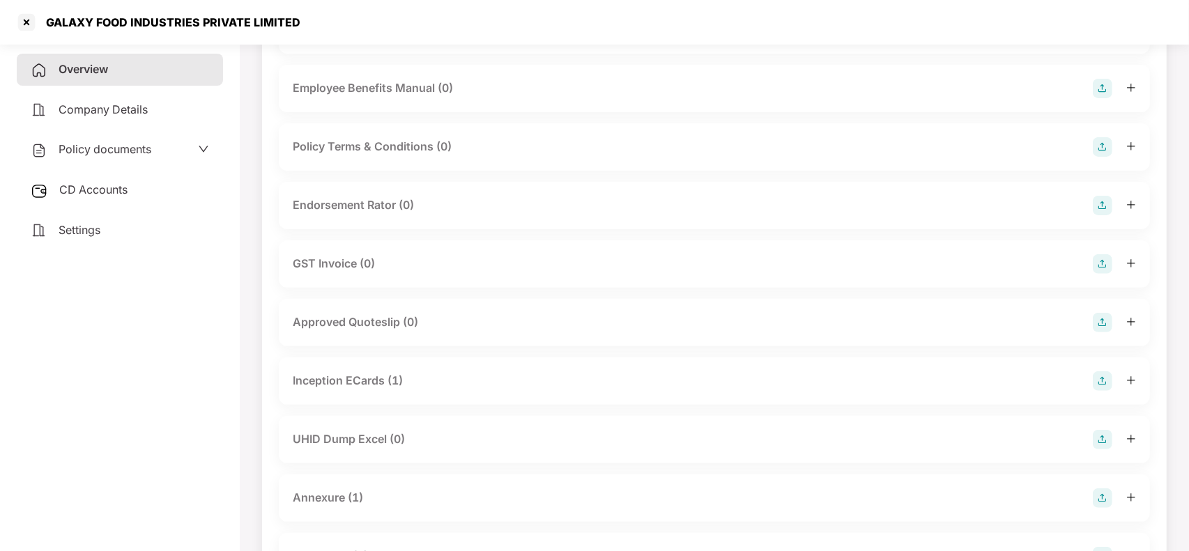
scroll to position [328, 0]
click at [424, 432] on div "UHID Dump Excel (0)" at bounding box center [714, 439] width 843 height 20
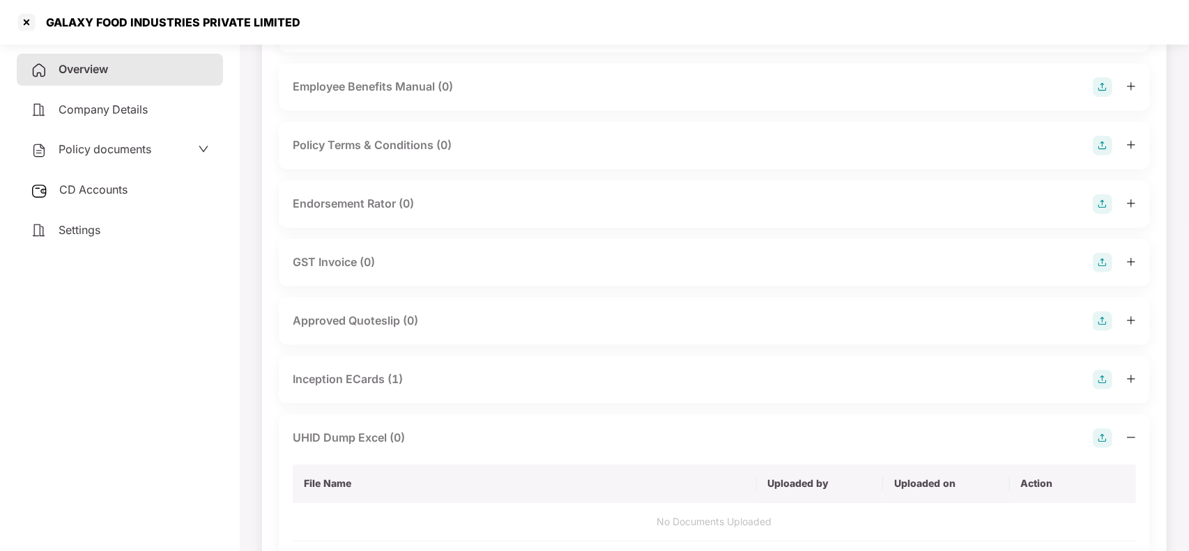
click at [1113, 437] on div at bounding box center [1114, 439] width 43 height 20
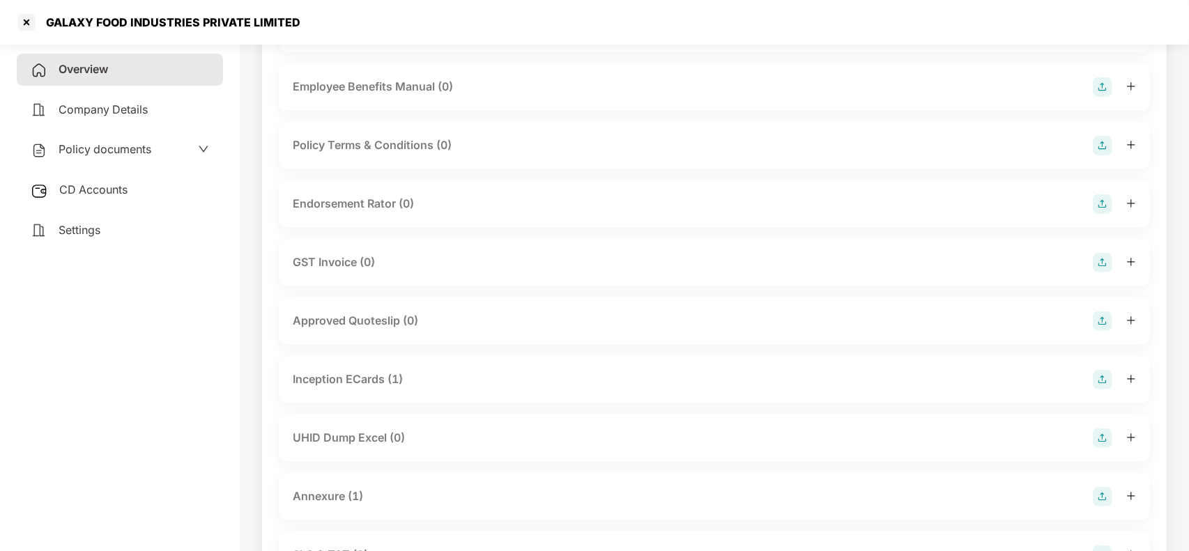
click at [695, 441] on div "UHID Dump Excel (0)" at bounding box center [714, 439] width 843 height 20
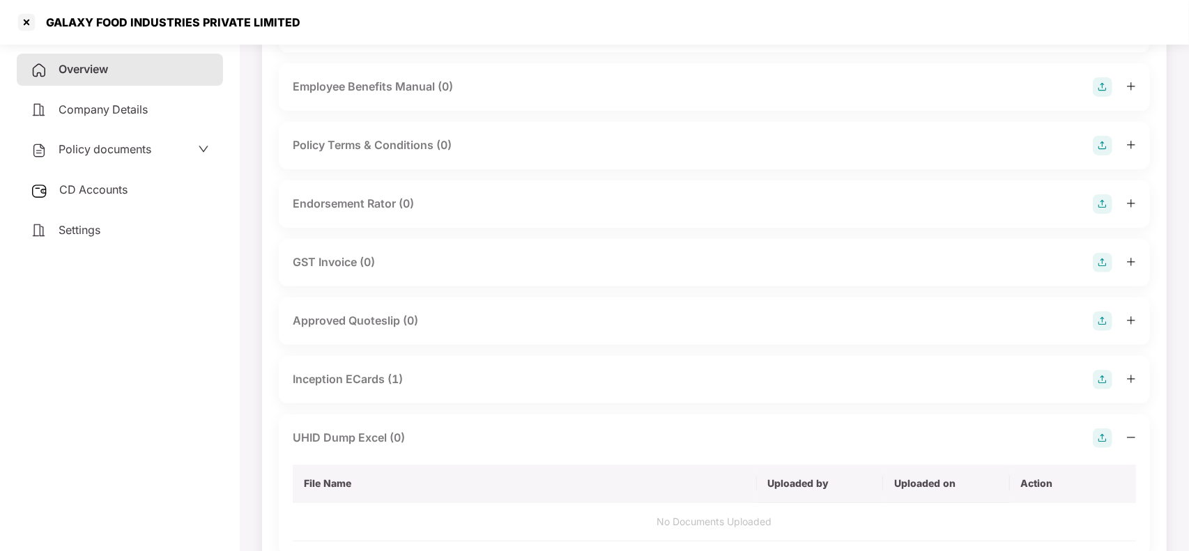
click at [1101, 438] on img at bounding box center [1103, 439] width 20 height 20
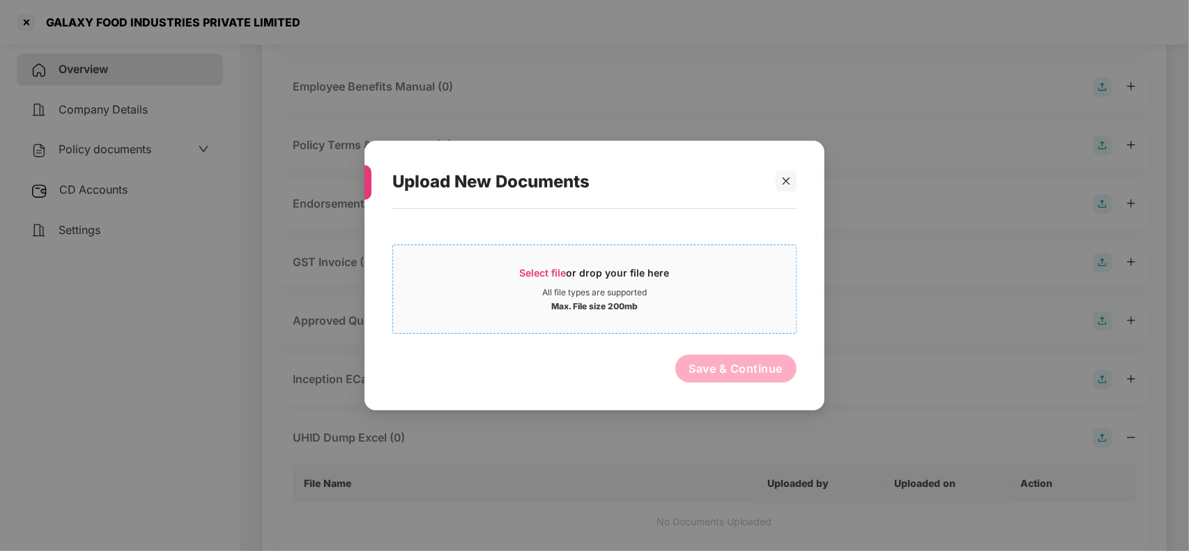
click at [559, 286] on div "Select file or drop your file here" at bounding box center [595, 276] width 150 height 21
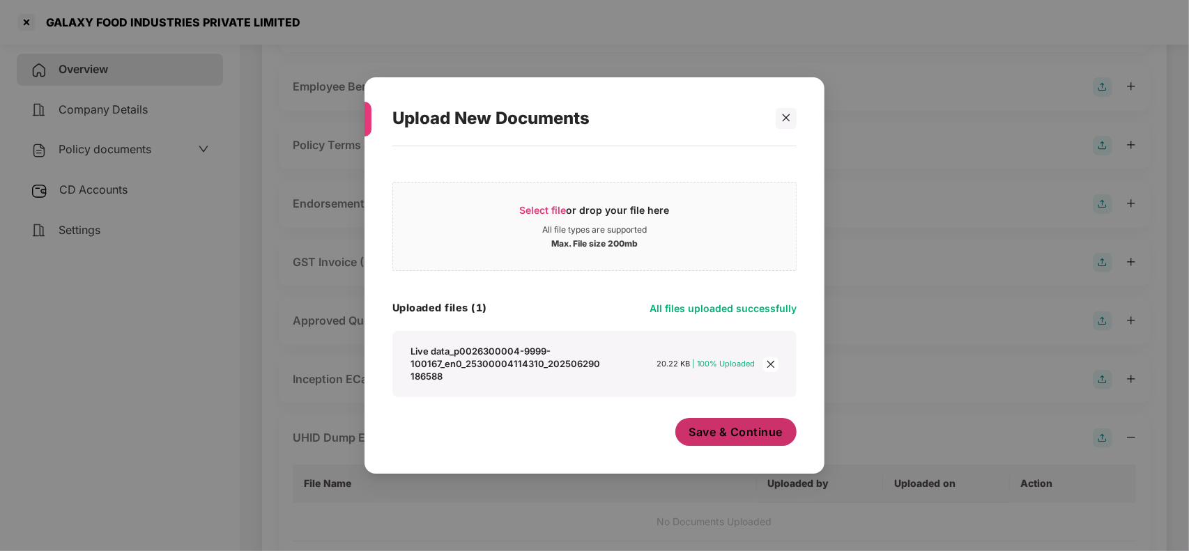
click at [702, 440] on span "Save & Continue" at bounding box center [736, 431] width 94 height 15
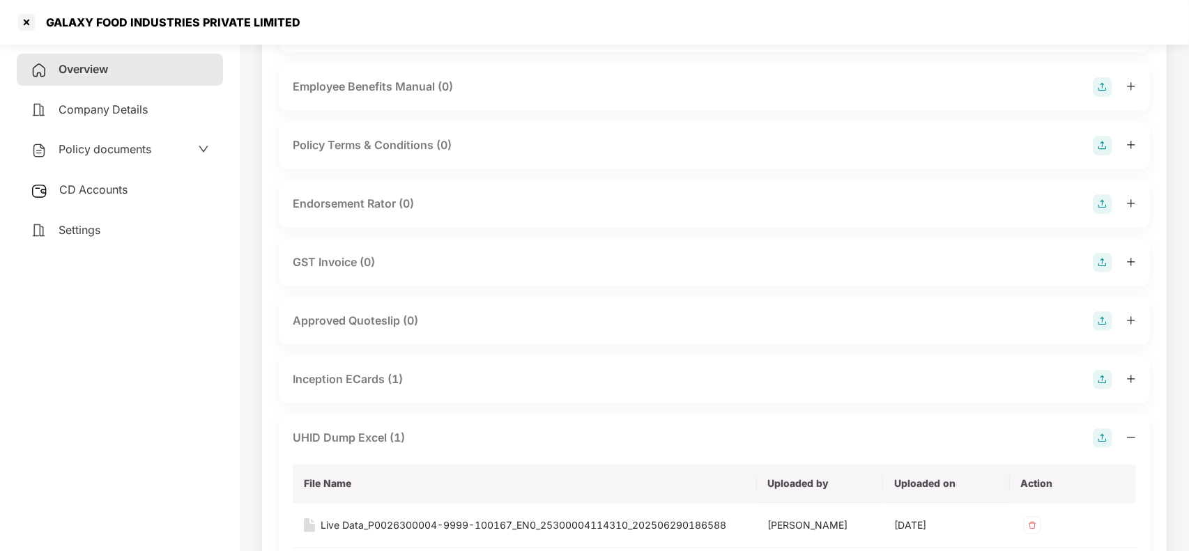
click at [482, 441] on div "UHID Dump Excel (1)" at bounding box center [714, 439] width 843 height 20
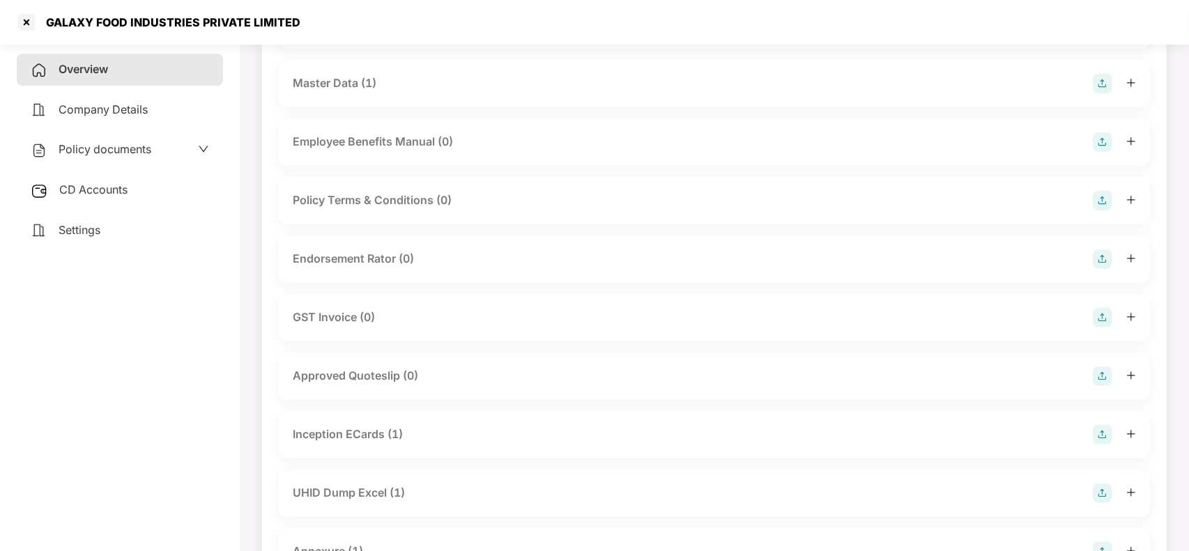
scroll to position [0, 0]
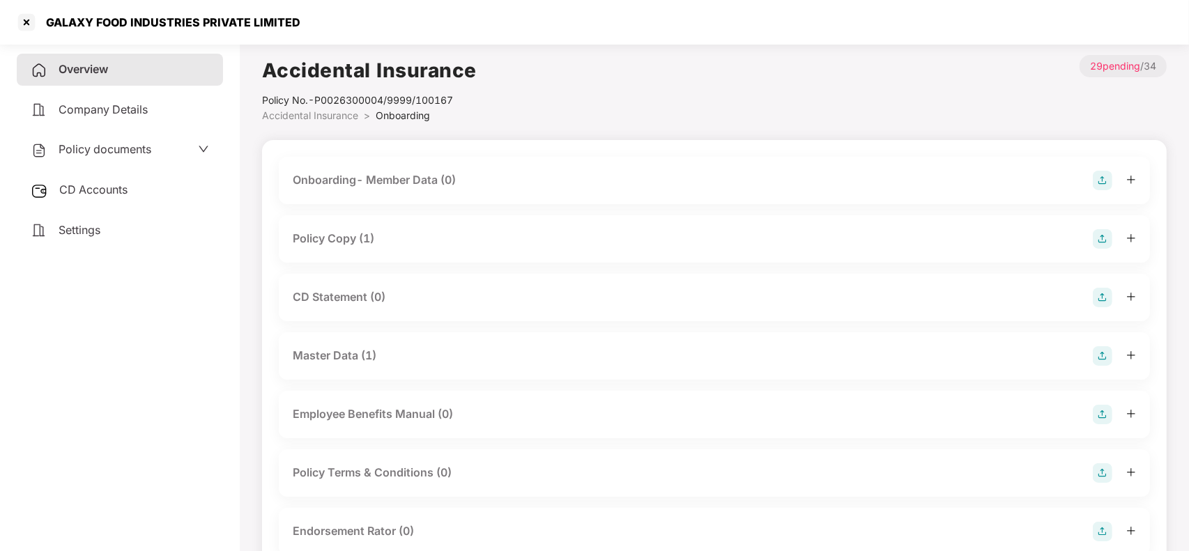
click at [84, 61] on div "Overview" at bounding box center [120, 70] width 206 height 32
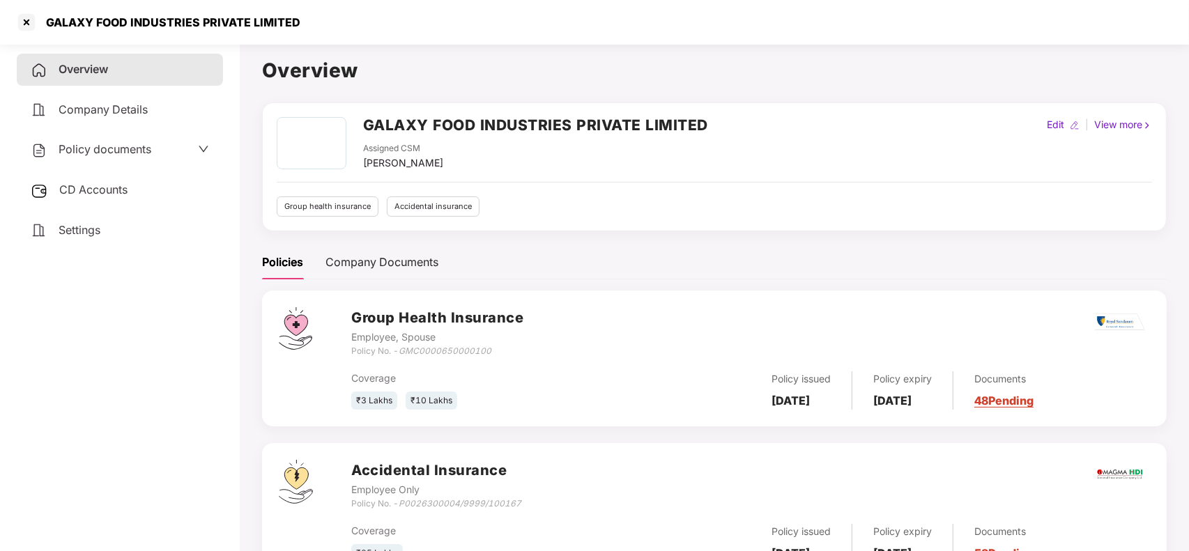
scroll to position [61, 0]
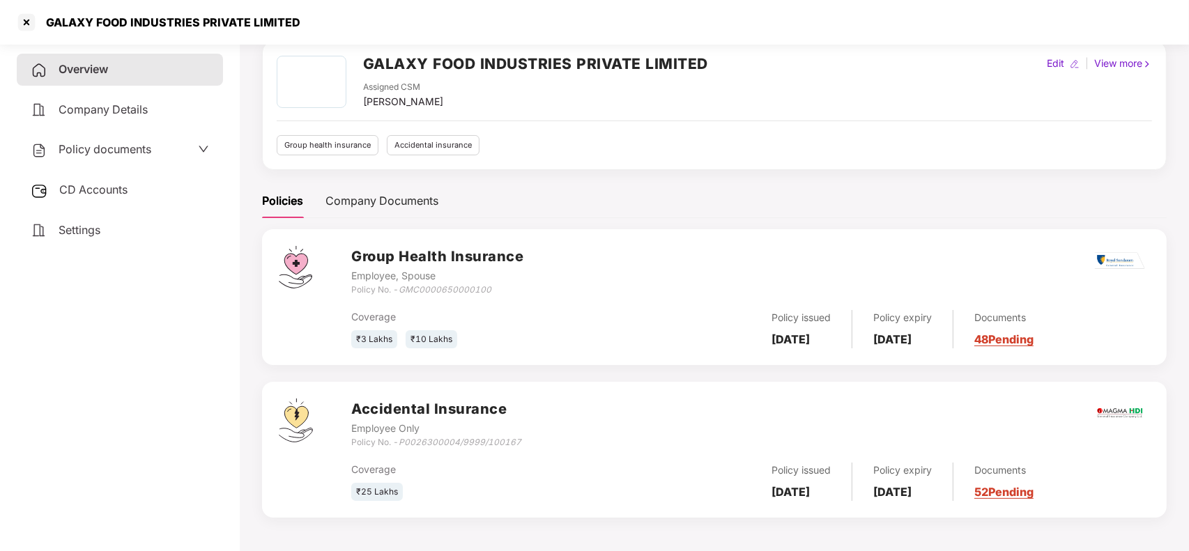
click at [1023, 492] on link "52 Pending" at bounding box center [1003, 492] width 59 height 14
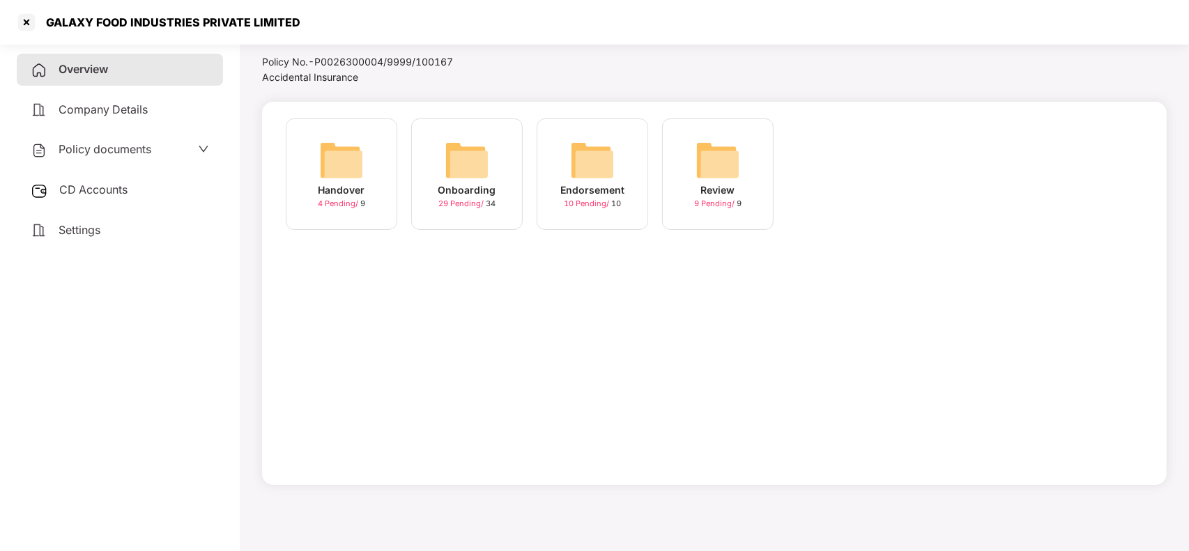
click at [426, 203] on div "Onboarding 29 Pending / 34" at bounding box center [467, 174] width 112 height 112
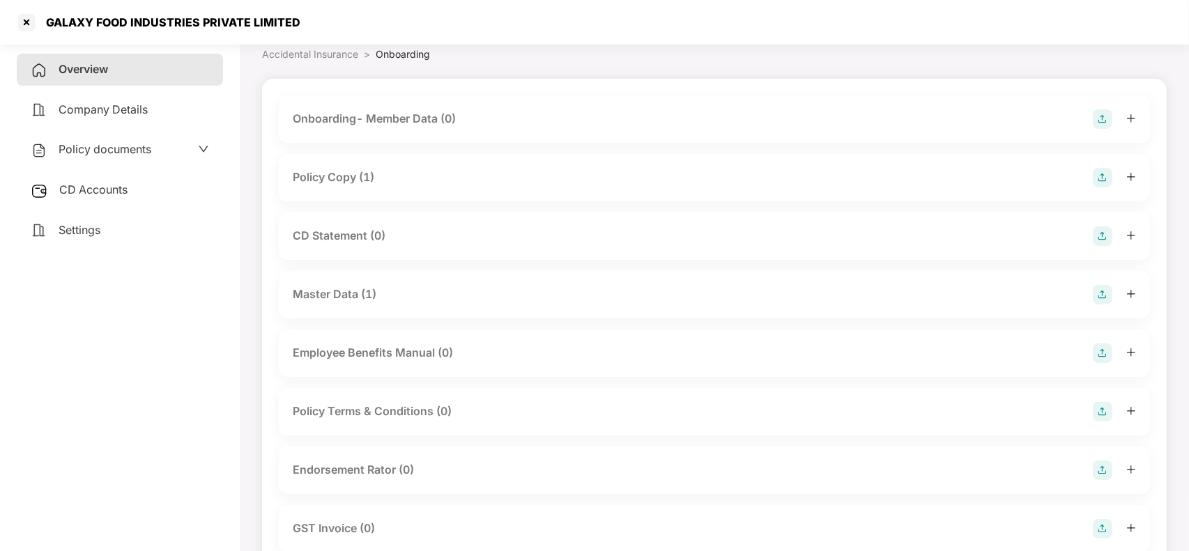
click at [370, 175] on div "Policy Copy (1)" at bounding box center [334, 177] width 82 height 17
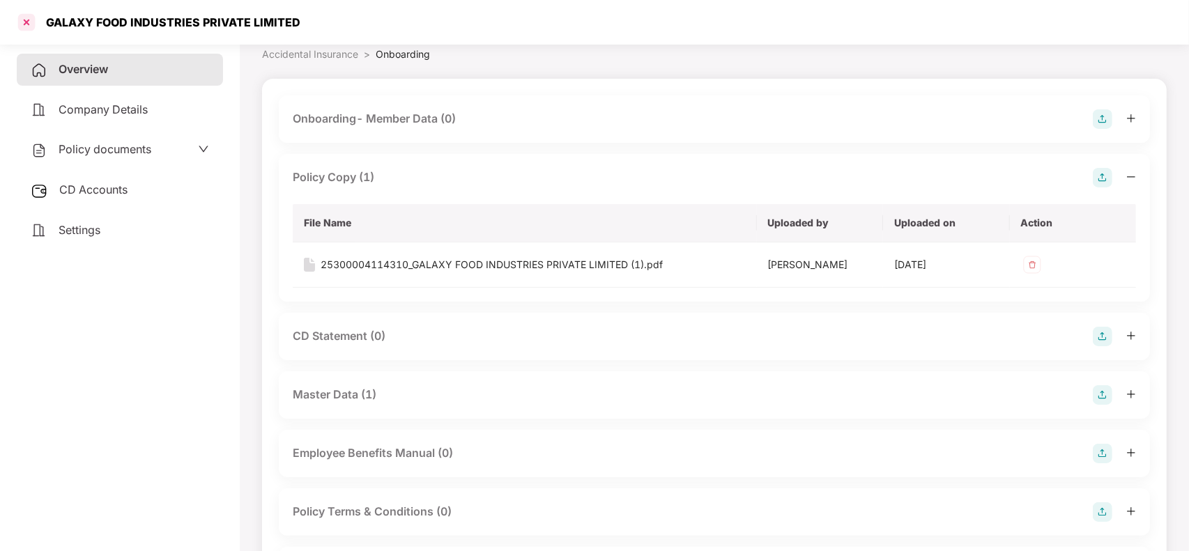
click at [24, 25] on div at bounding box center [26, 22] width 22 height 22
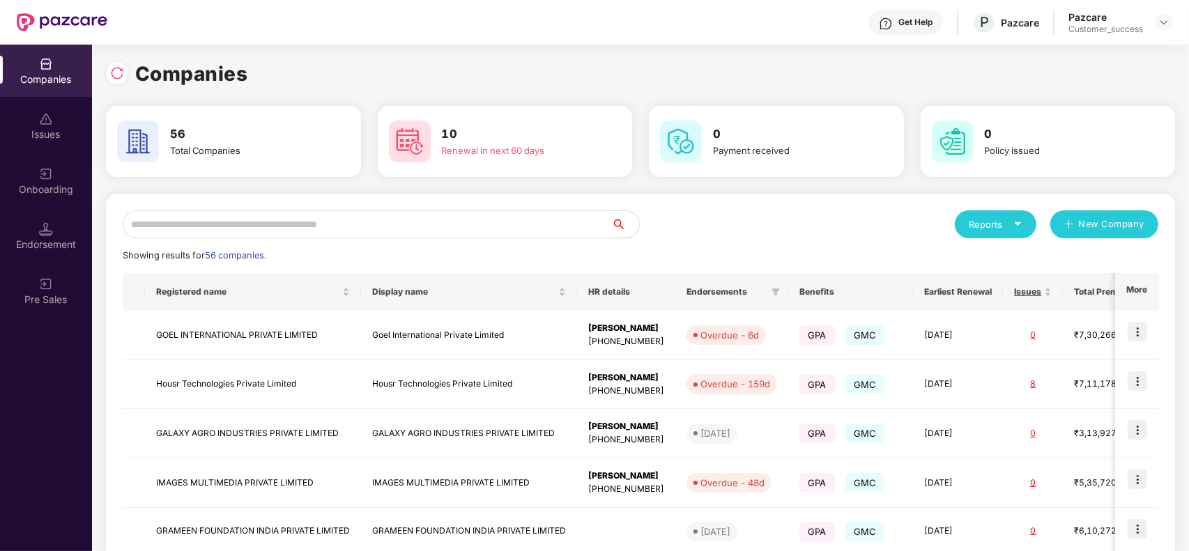
scroll to position [0, 0]
click at [47, 172] on img at bounding box center [46, 174] width 14 height 14
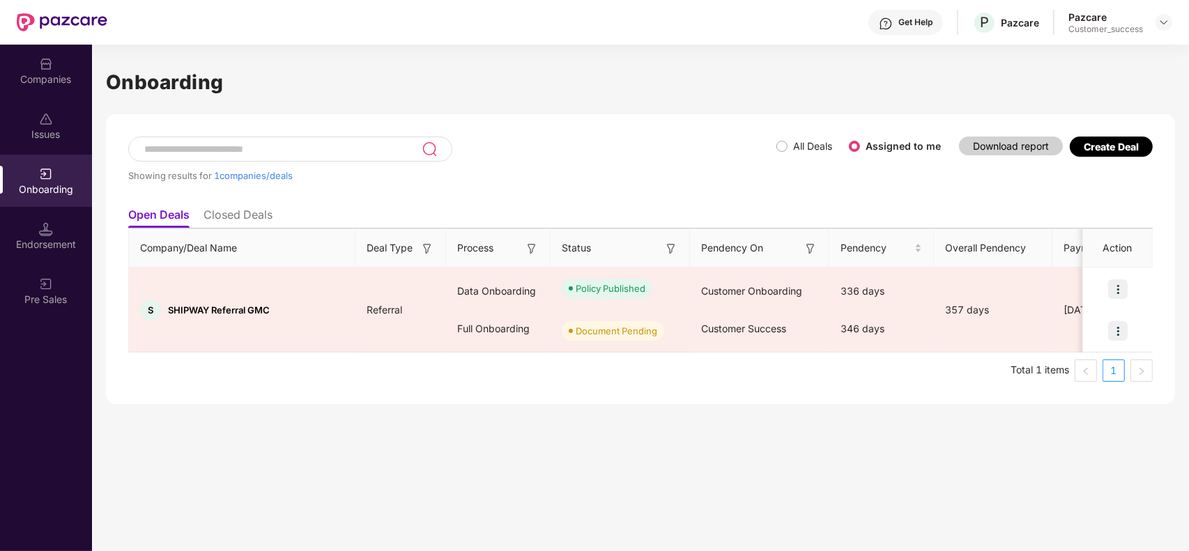
click at [1099, 141] on div "Create Deal" at bounding box center [1111, 147] width 55 height 12
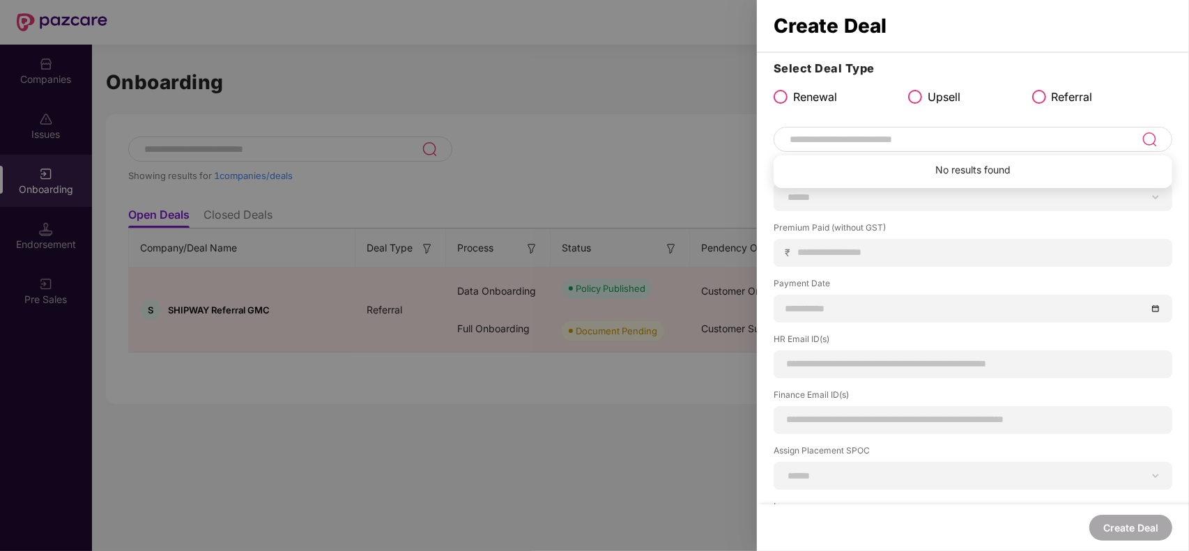
click at [868, 143] on input at bounding box center [964, 139] width 353 height 17
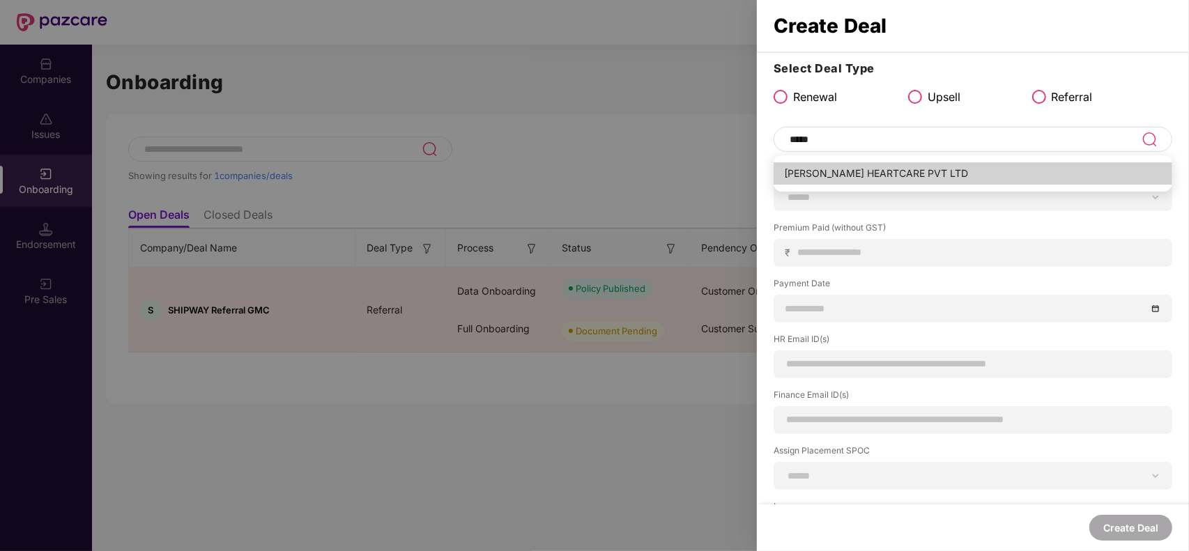
type input "**********"
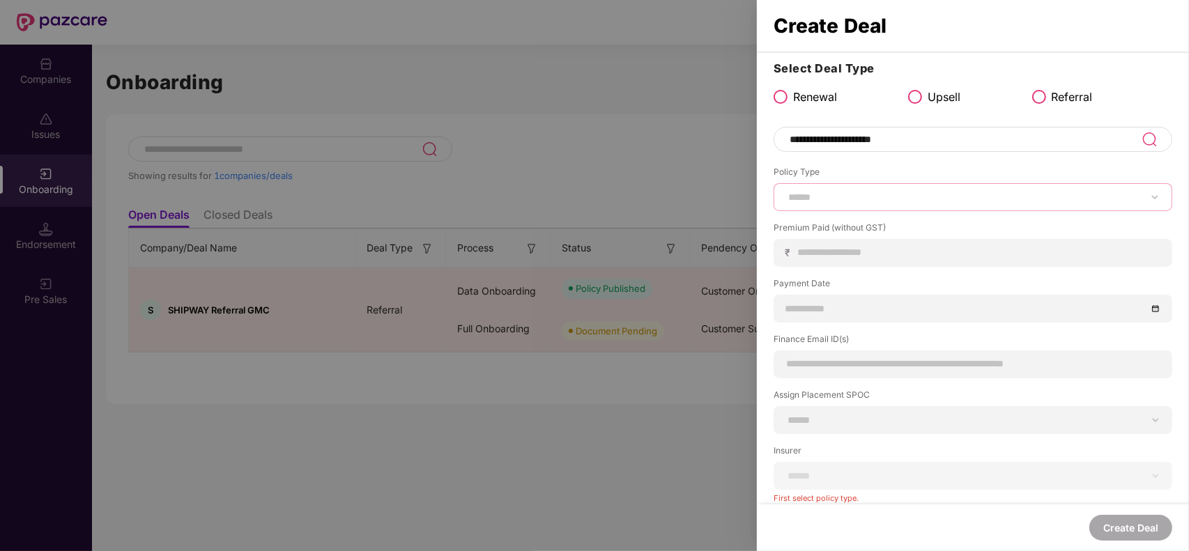
click at [825, 194] on select "****** *** ********* *** *** *** **** ***" at bounding box center [973, 197] width 375 height 11
select select "***"
click at [786, 192] on select "****** *** ********* *** *** *** **** ***" at bounding box center [973, 197] width 375 height 11
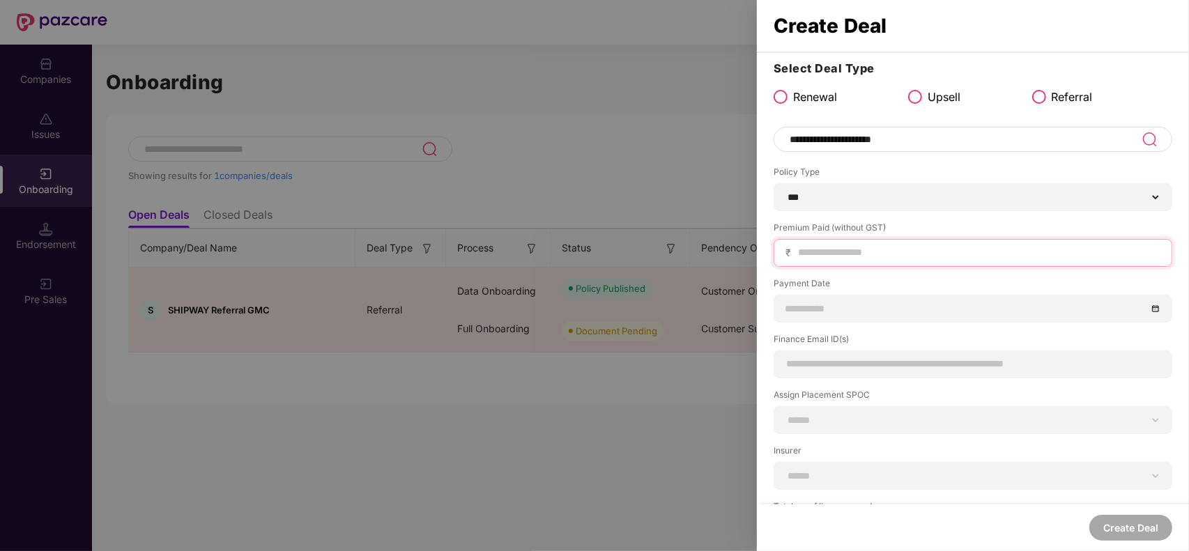
click at [826, 247] on input at bounding box center [979, 252] width 364 height 15
type input "******"
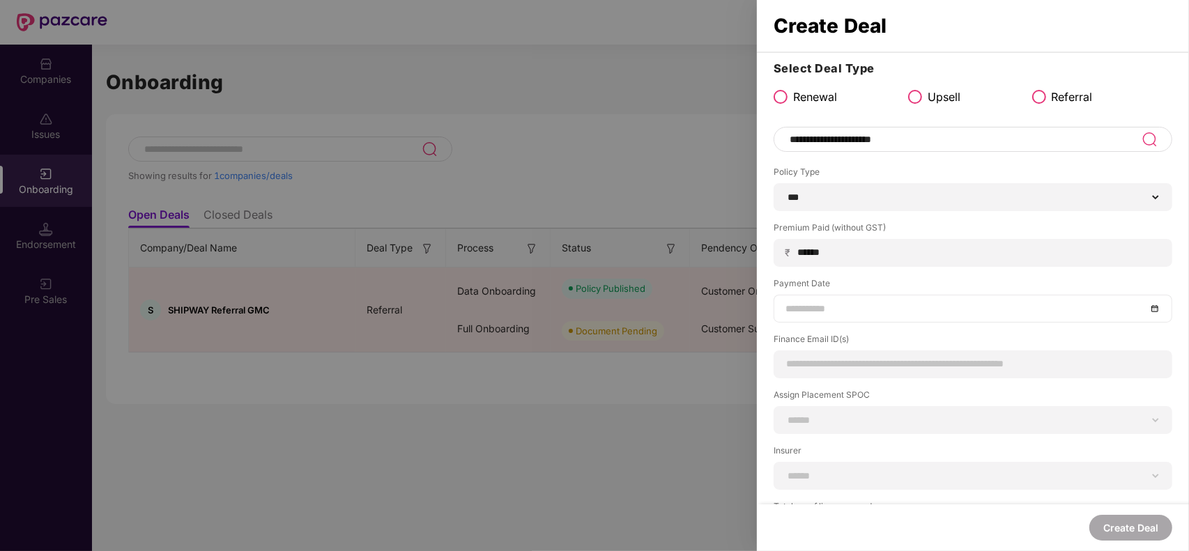
click at [816, 312] on input at bounding box center [966, 308] width 361 height 15
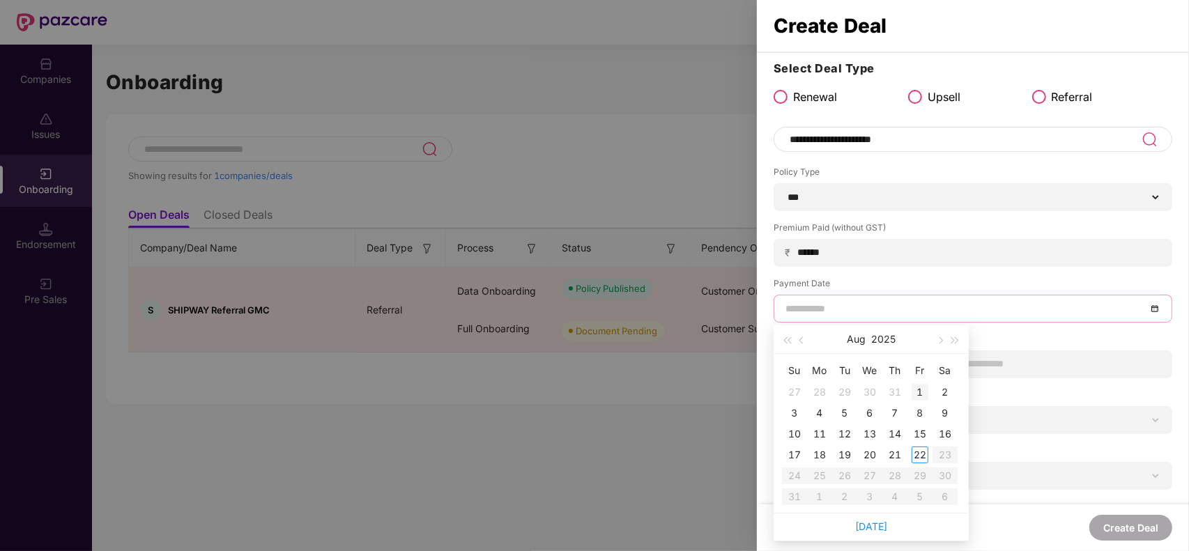
type input "**********"
click at [917, 388] on div "1" at bounding box center [920, 392] width 17 height 17
click at [1061, 364] on input at bounding box center [973, 364] width 375 height 15
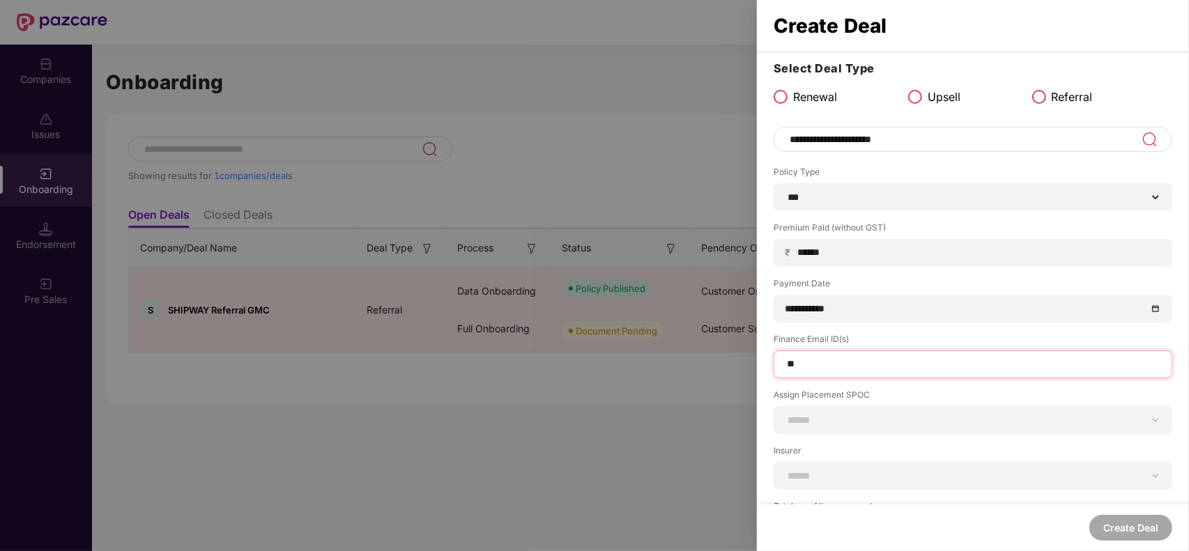
type input "*"
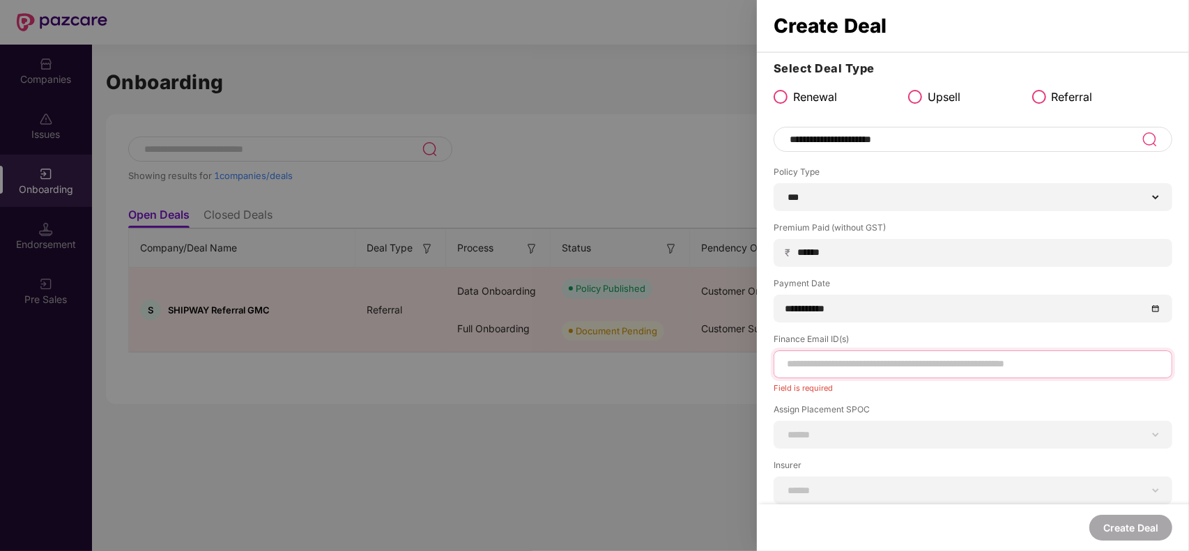
paste input "**********"
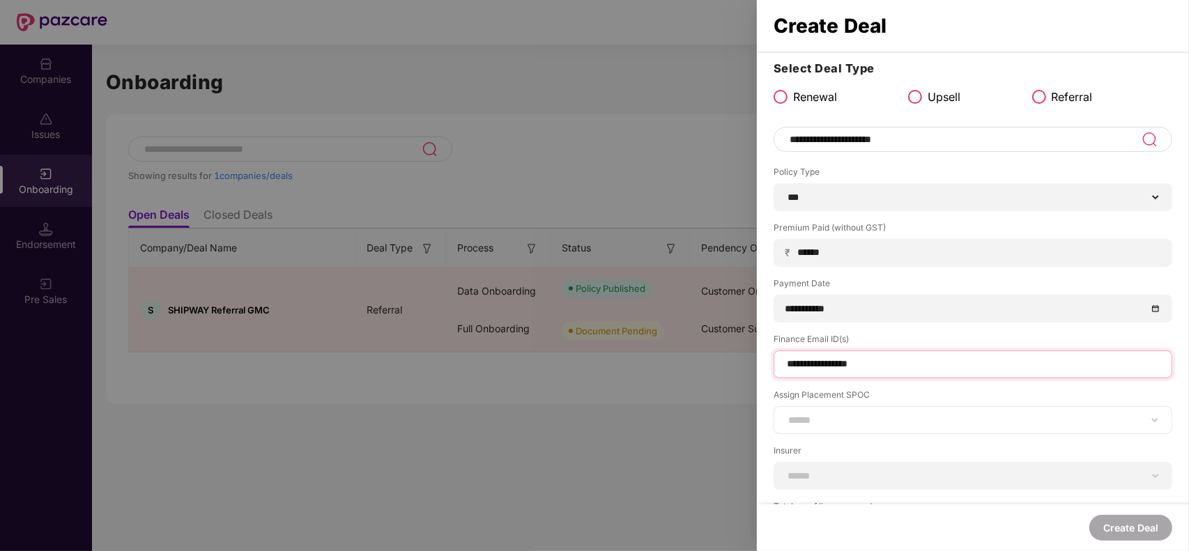
type input "**********"
click at [834, 416] on select "**********" at bounding box center [973, 420] width 375 height 11
select select "**********"
click at [786, 415] on select "**********" at bounding box center [973, 420] width 375 height 11
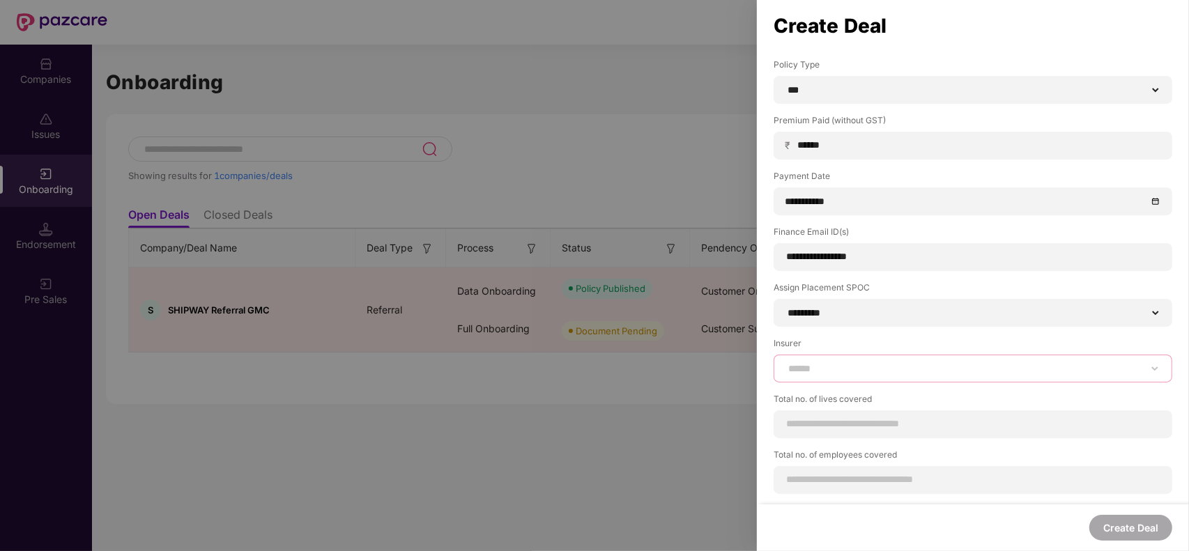
click at [821, 374] on select "**********" at bounding box center [973, 368] width 375 height 11
select select "*****"
click at [786, 363] on select "**********" at bounding box center [973, 368] width 375 height 11
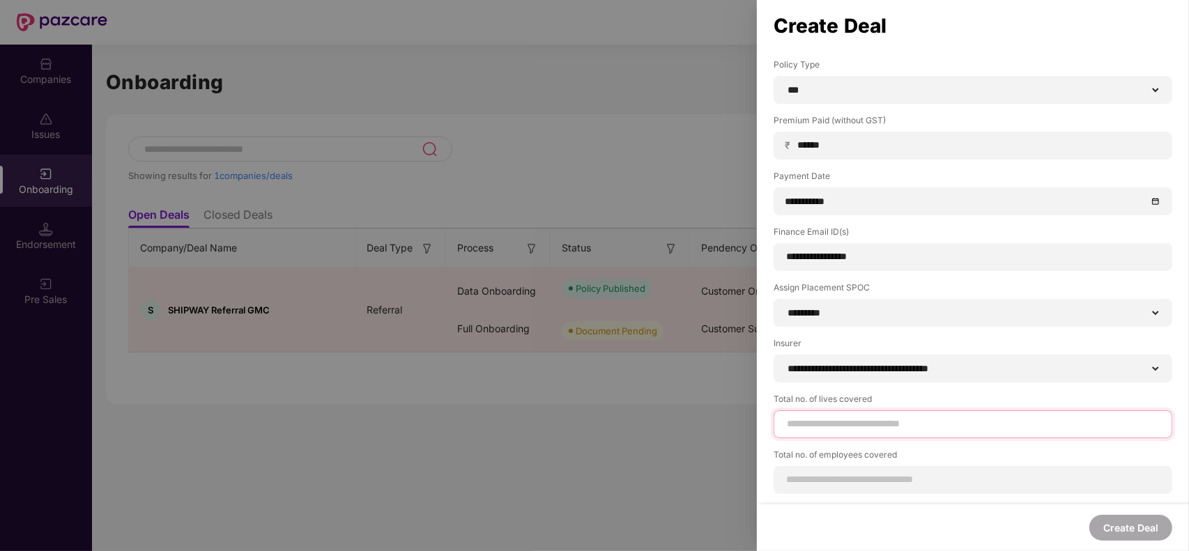
click at [825, 430] on input at bounding box center [973, 424] width 375 height 15
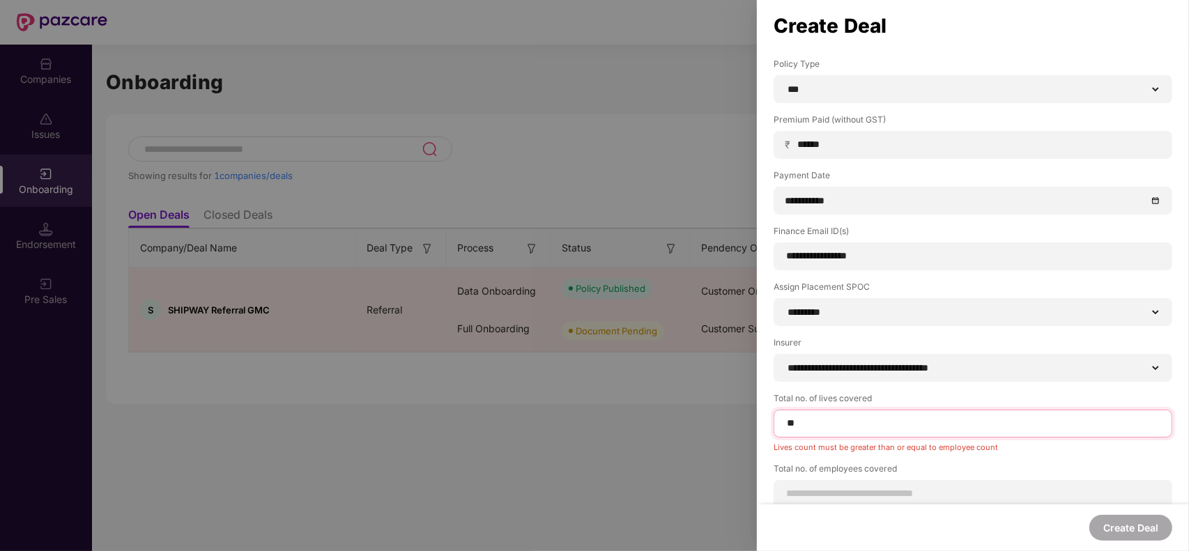
type input "**"
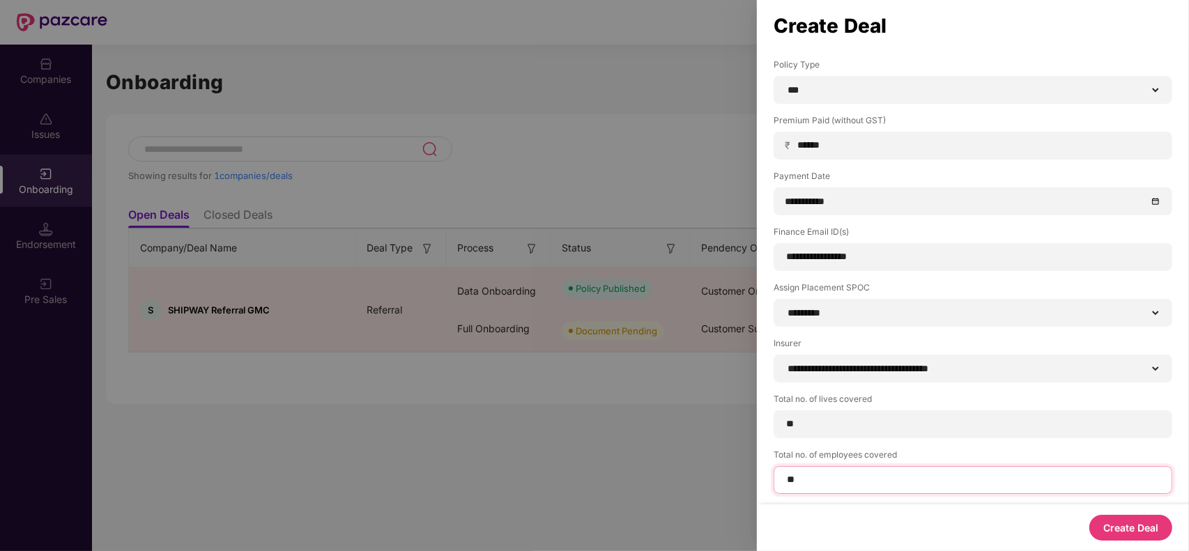
type input "**"
click at [1140, 531] on button "Create Deal" at bounding box center [1130, 528] width 83 height 26
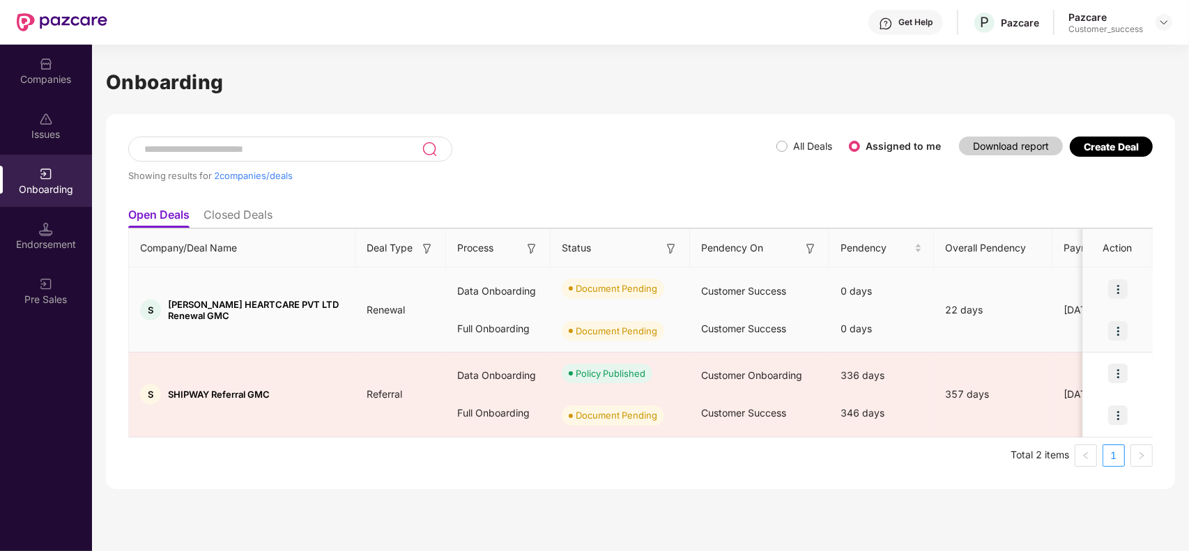
click at [1119, 284] on img at bounding box center [1118, 290] width 20 height 20
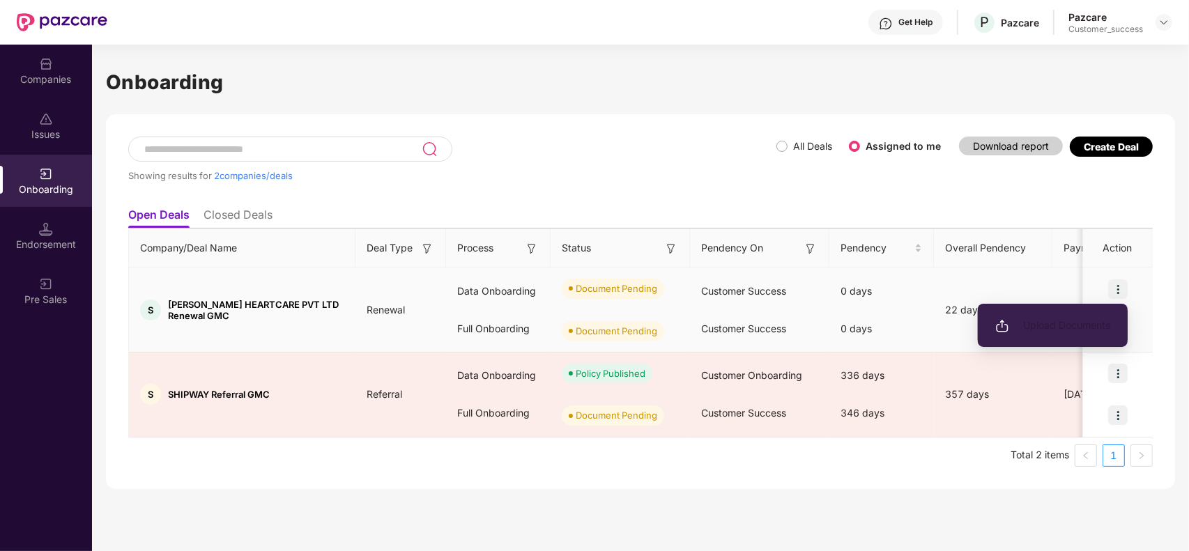
click at [1053, 326] on span "Upload Documents" at bounding box center [1052, 325] width 115 height 15
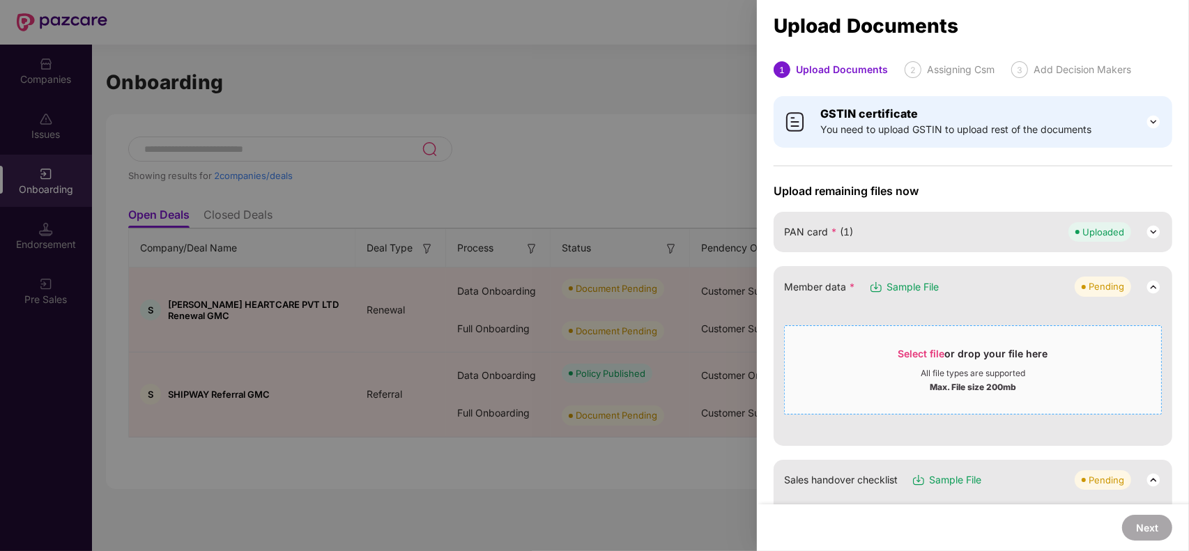
click at [904, 356] on span "Select file" at bounding box center [921, 354] width 47 height 12
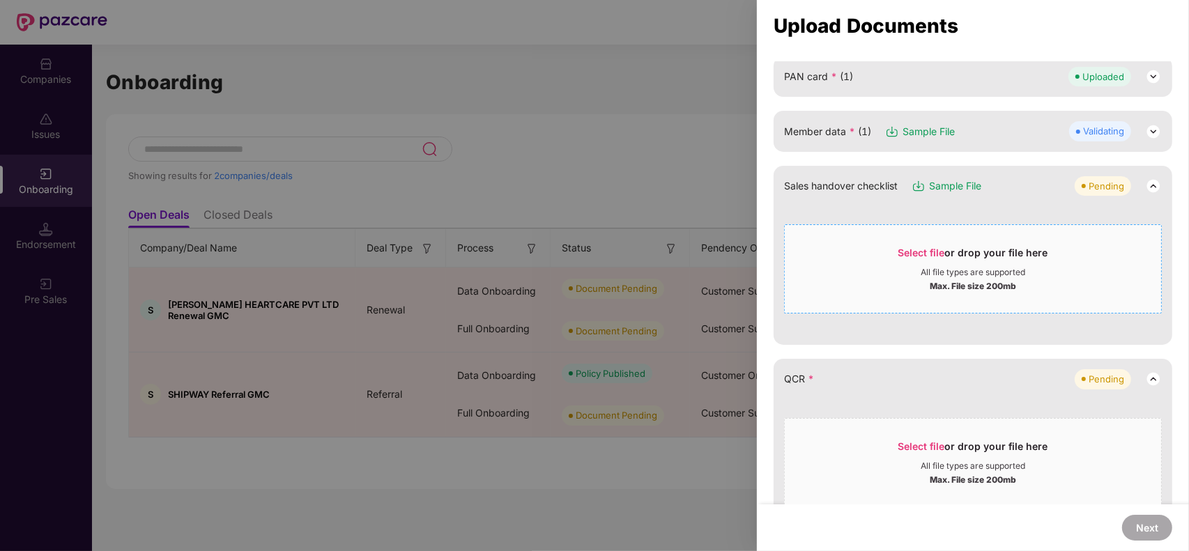
scroll to position [157, 0]
click at [911, 447] on span "Select file" at bounding box center [921, 445] width 47 height 12
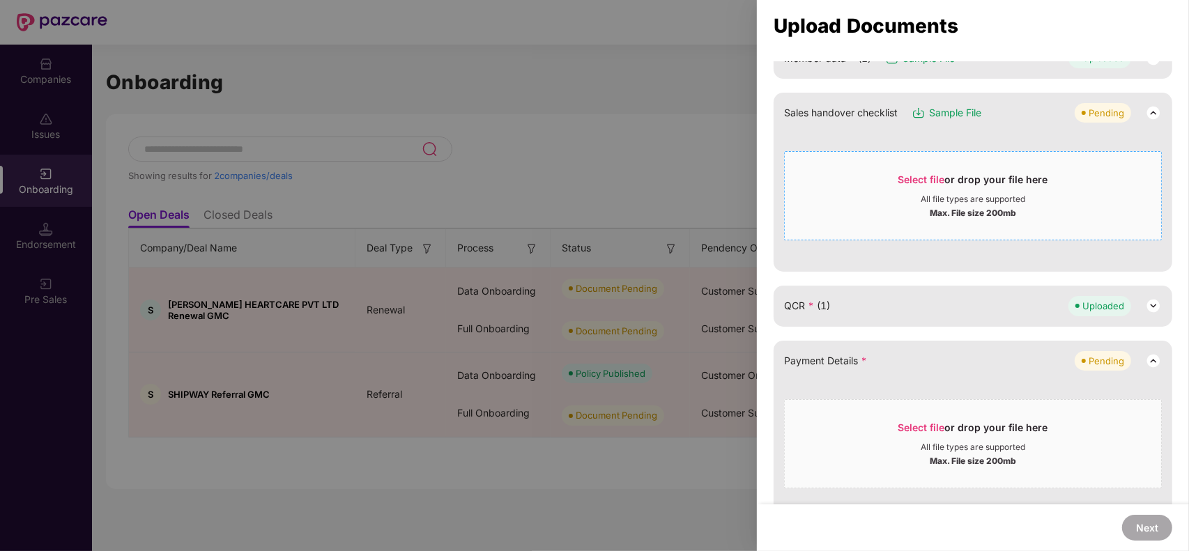
scroll to position [273, 0]
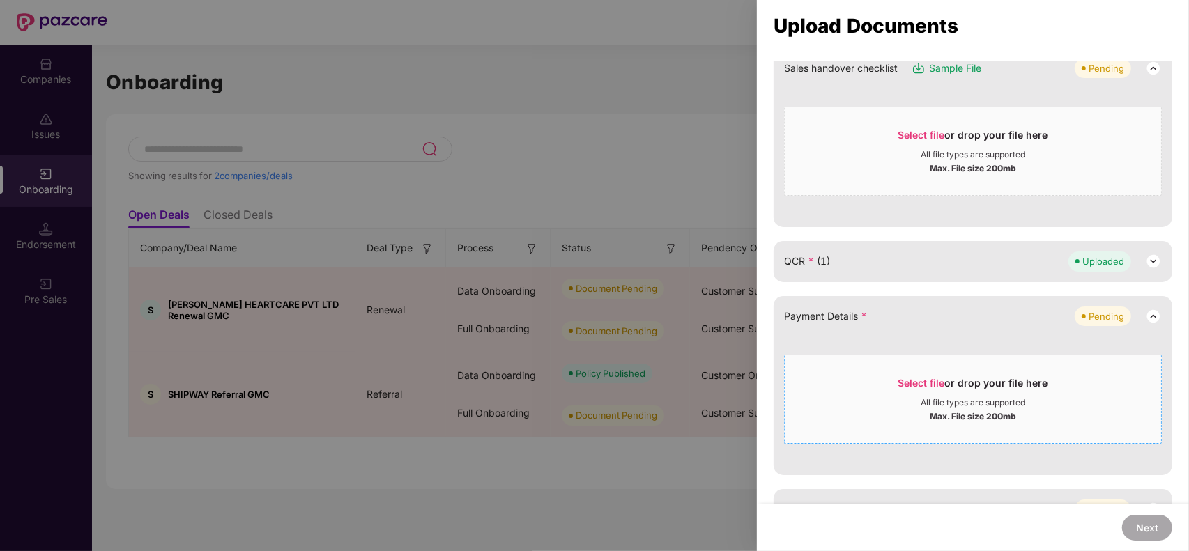
click at [857, 360] on div "Select file or drop your file here All file types are supported Max. File size …" at bounding box center [973, 399] width 378 height 89
click at [880, 395] on div "Select file or drop your file here" at bounding box center [973, 386] width 376 height 21
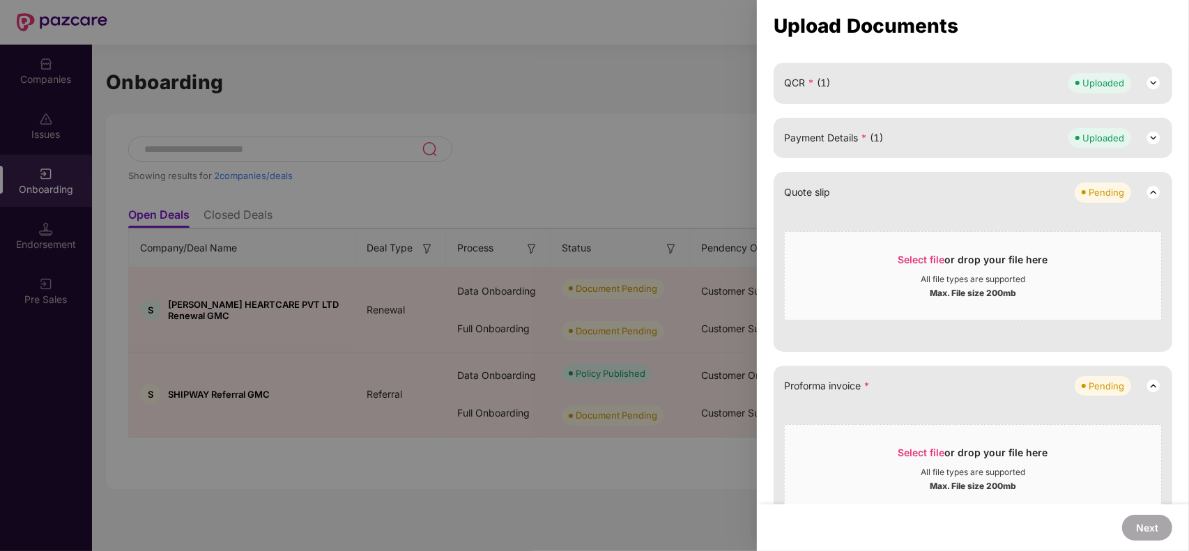
scroll to position [464, 0]
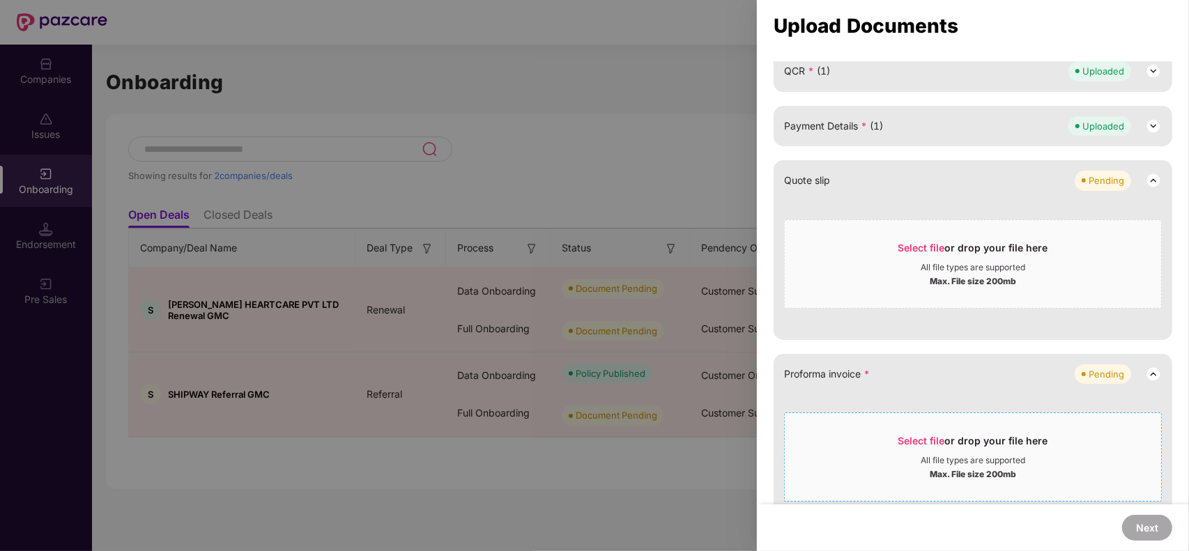
click at [924, 464] on div "All file types are supported" at bounding box center [973, 460] width 105 height 11
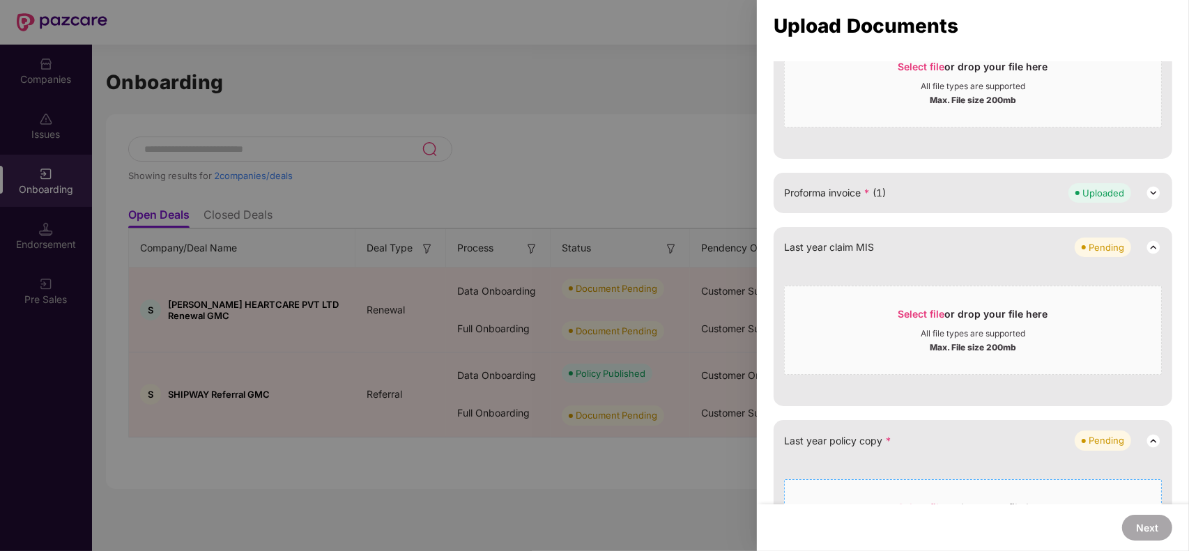
scroll to position [645, 0]
click at [917, 506] on div "Next" at bounding box center [973, 528] width 432 height 47
click at [901, 498] on span "Select file or drop your file here All file types are supported Max. File size …" at bounding box center [973, 523] width 376 height 67
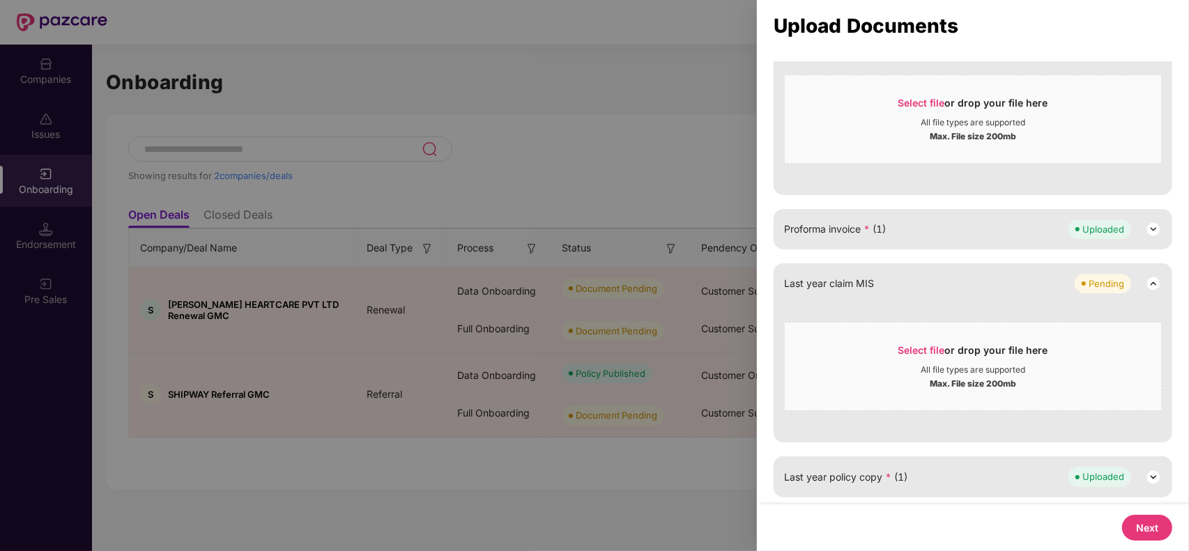
click at [1159, 525] on button "Next" at bounding box center [1147, 528] width 50 height 26
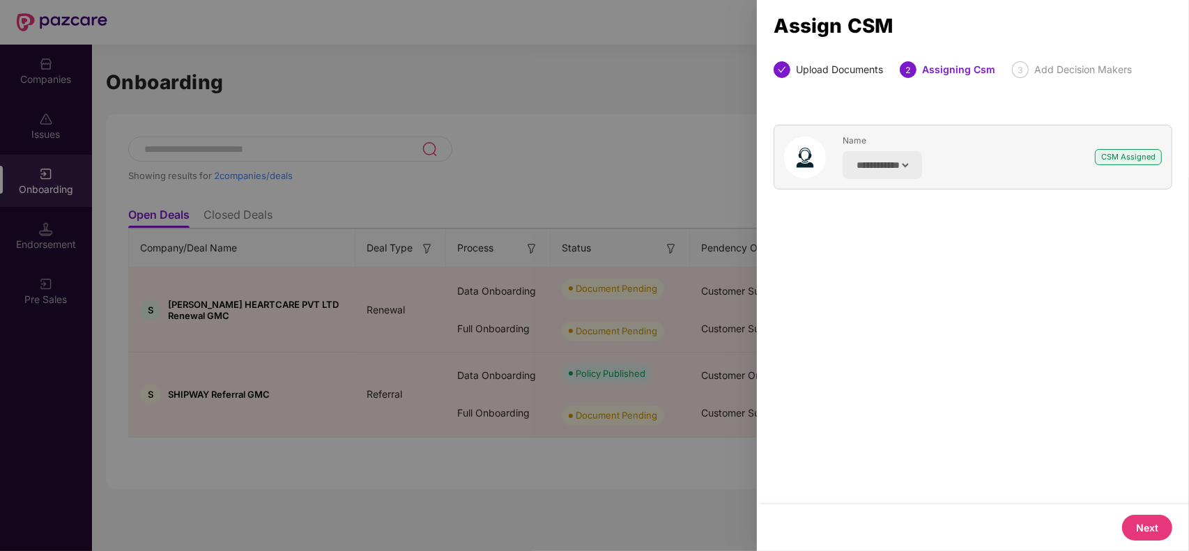
click at [1159, 525] on button "Next" at bounding box center [1147, 528] width 50 height 26
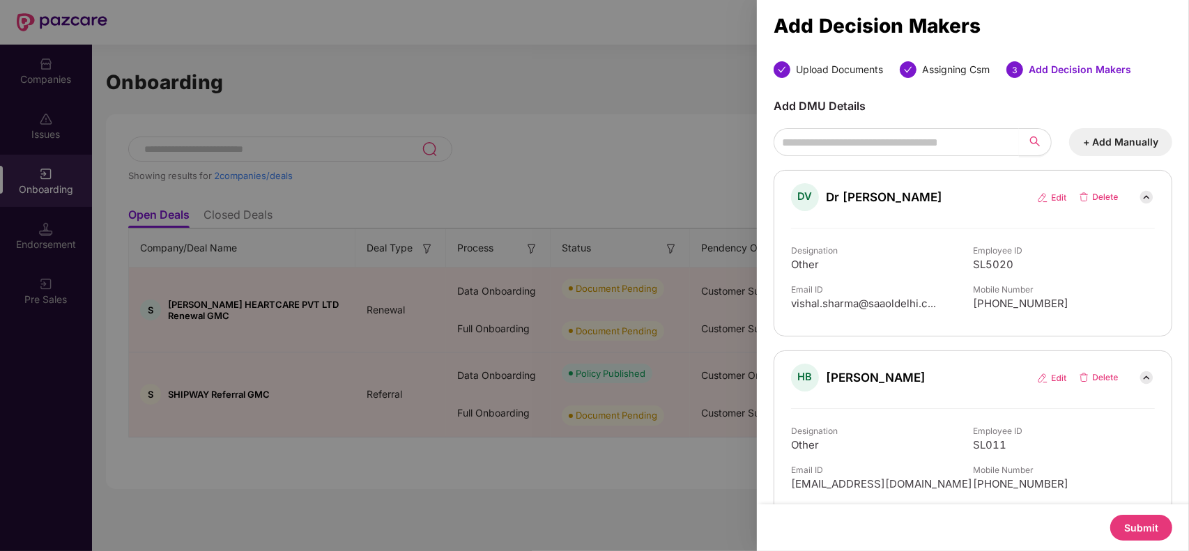
scroll to position [22, 0]
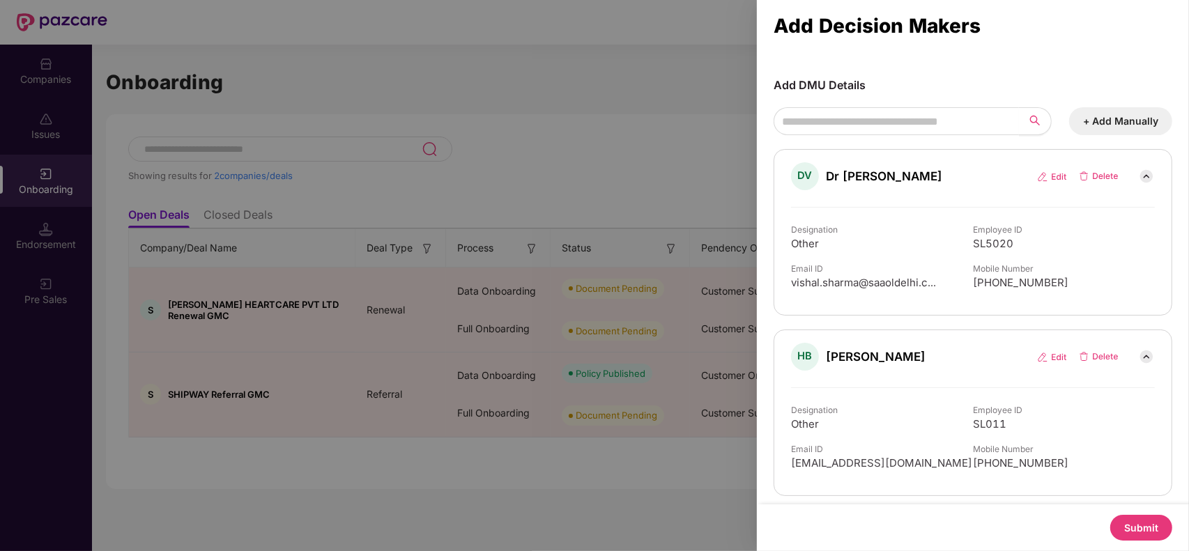
click at [1126, 523] on button "Submit" at bounding box center [1141, 528] width 62 height 26
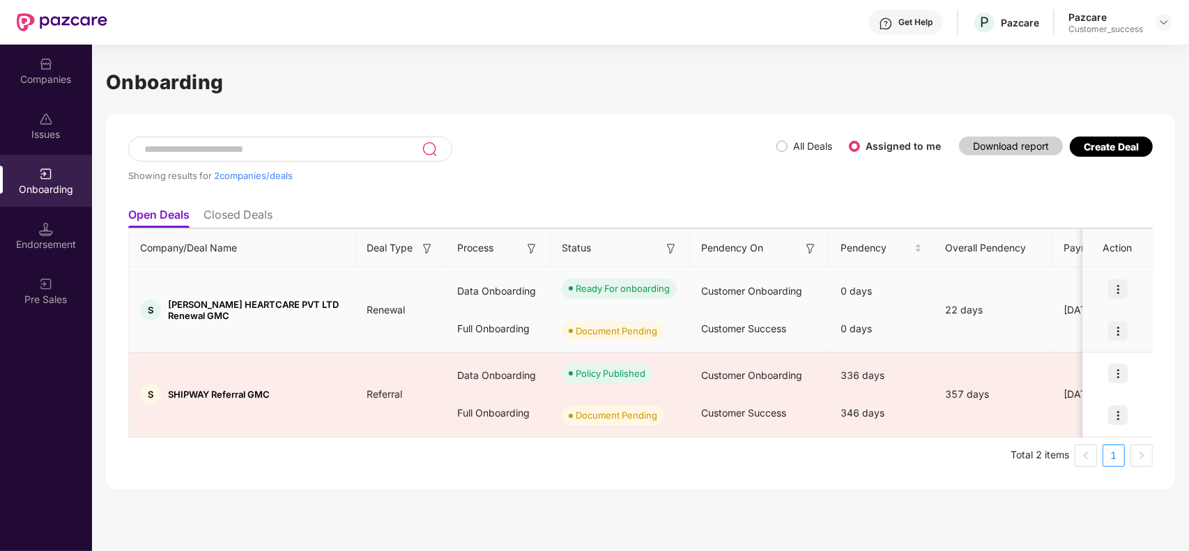
click at [1108, 332] on div at bounding box center [1118, 331] width 70 height 42
click at [1115, 331] on img at bounding box center [1118, 331] width 20 height 20
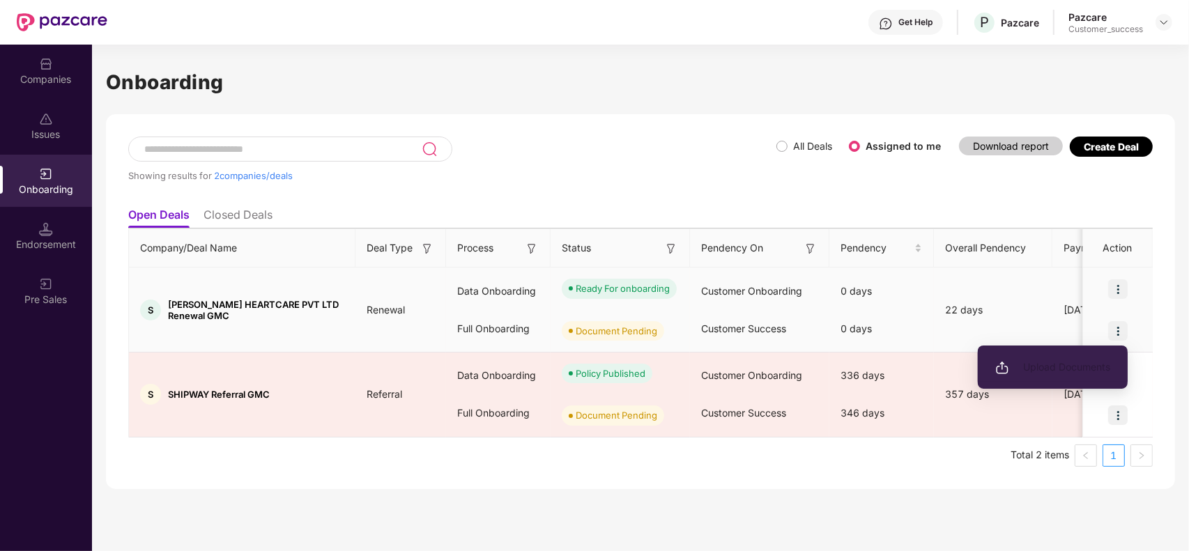
click at [1064, 354] on li "Upload Documents" at bounding box center [1053, 367] width 150 height 29
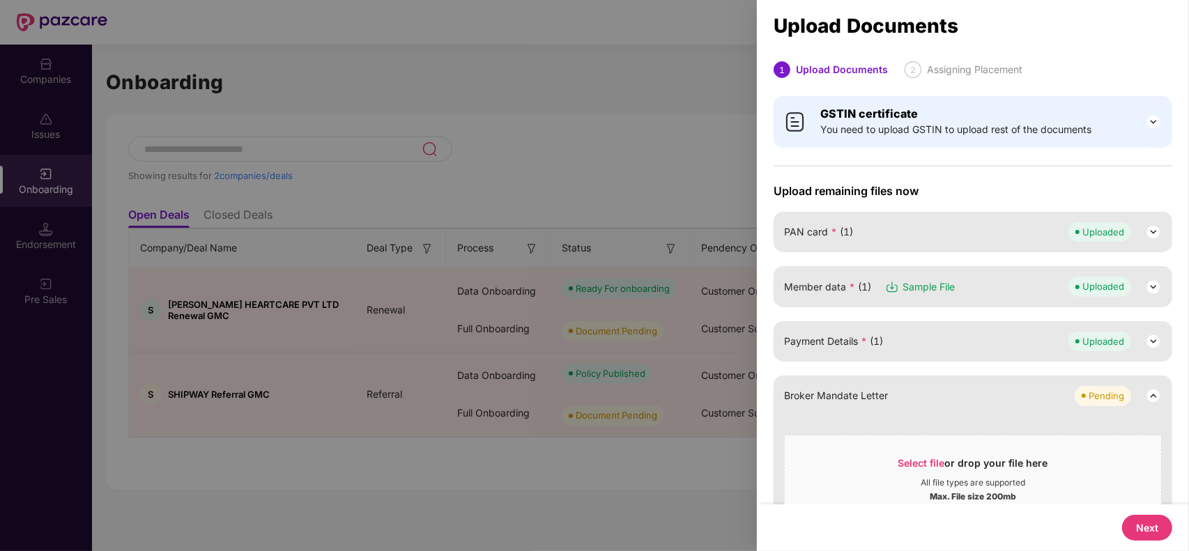
click at [1138, 526] on button "Next" at bounding box center [1147, 528] width 50 height 26
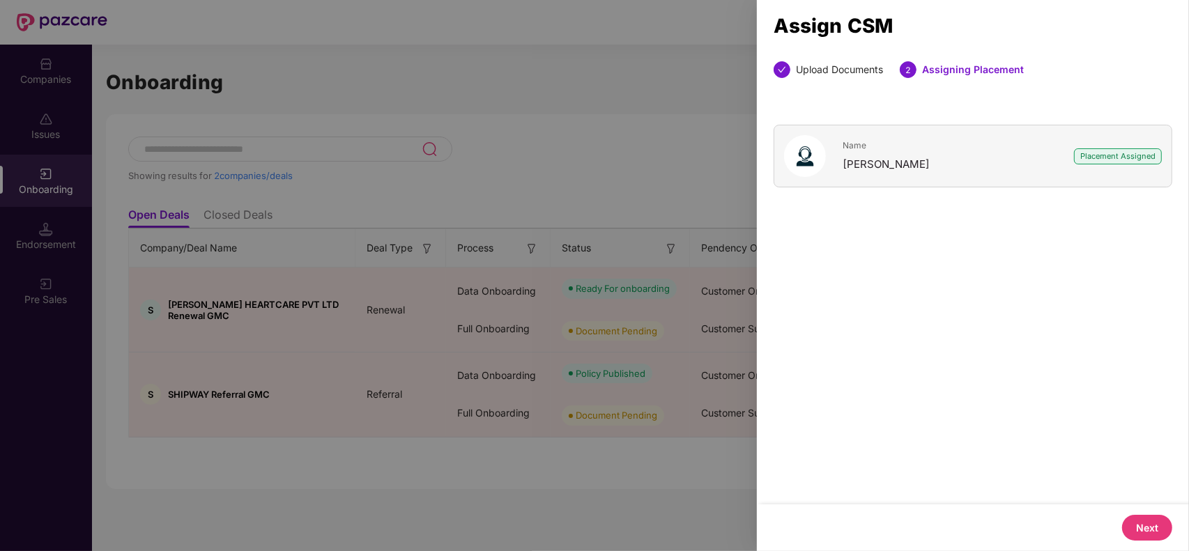
click at [1147, 521] on button "Next" at bounding box center [1147, 528] width 50 height 26
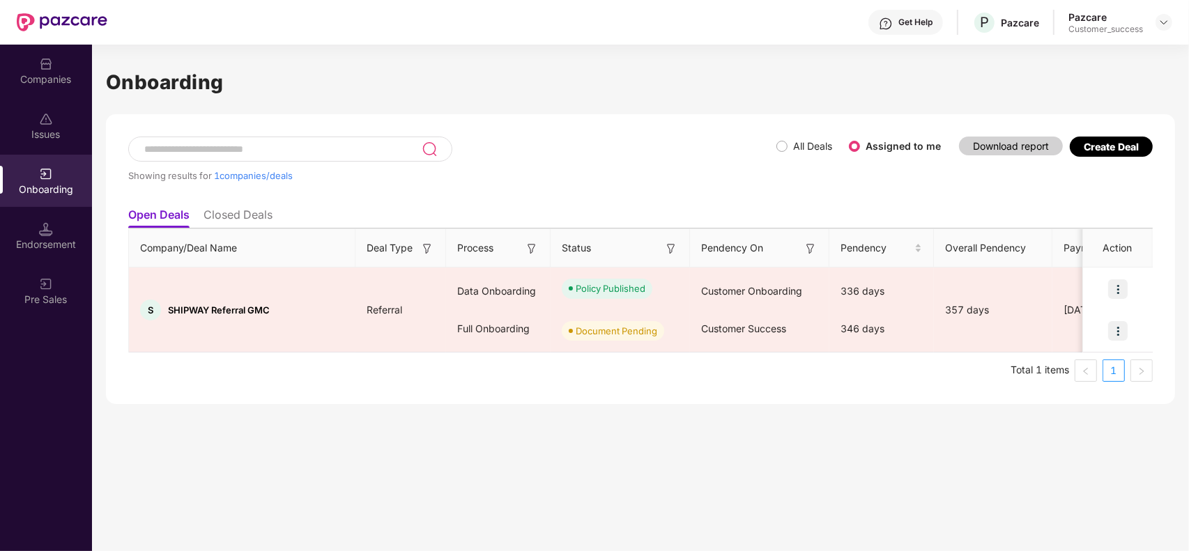
click at [1092, 146] on div "Create Deal" at bounding box center [1111, 147] width 55 height 12
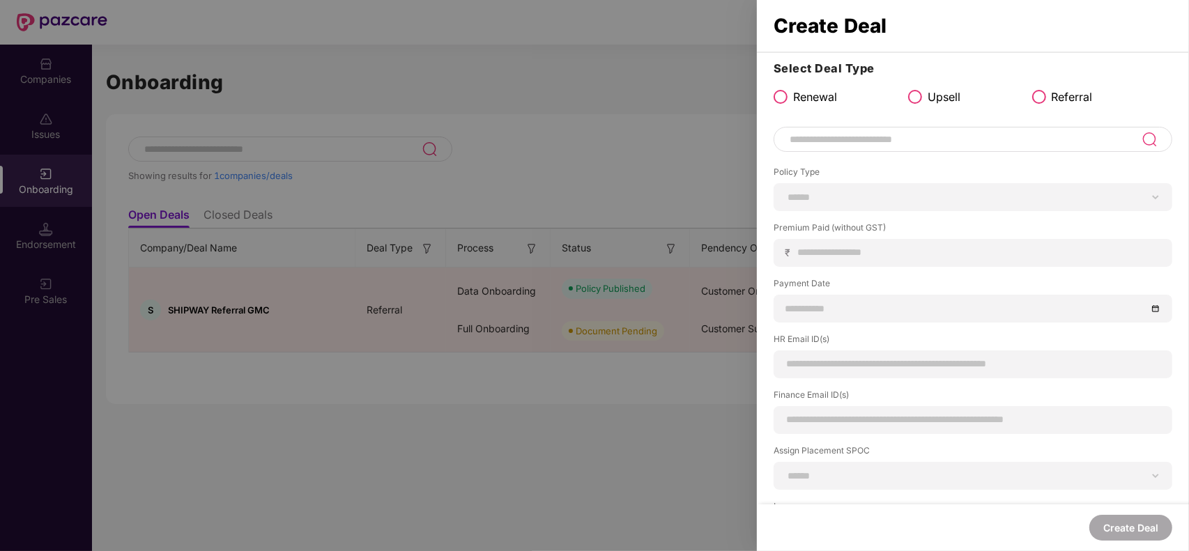
click at [904, 141] on input at bounding box center [964, 139] width 353 height 17
type input "**********"
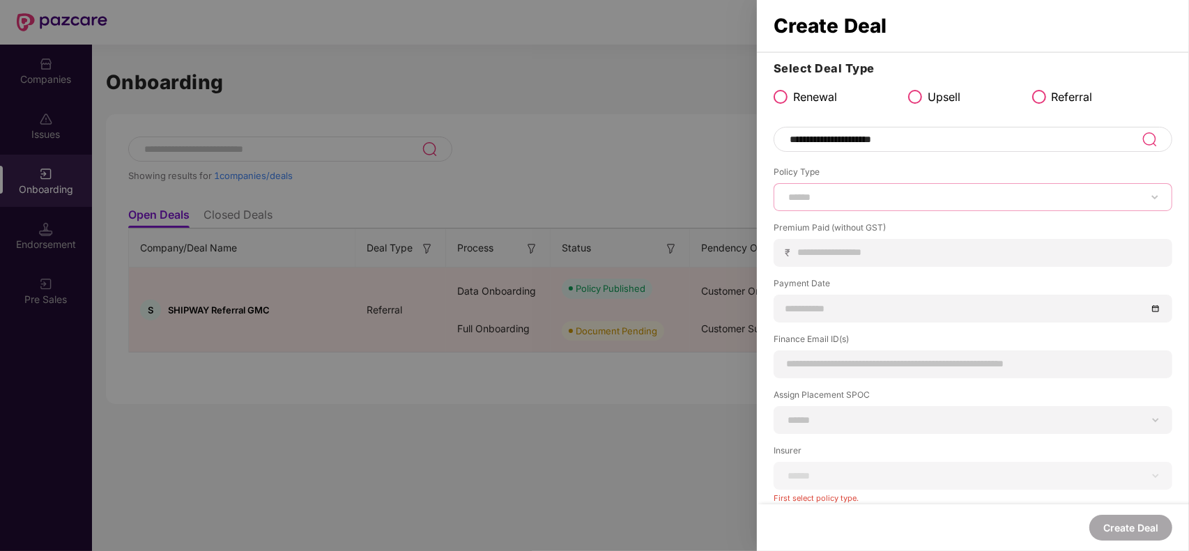
click at [828, 194] on select "****** *** ********* *** *** *** **** ***" at bounding box center [973, 197] width 375 height 11
select select "***"
click at [786, 192] on select "****** *** ********* *** *** *** **** ***" at bounding box center [973, 197] width 375 height 11
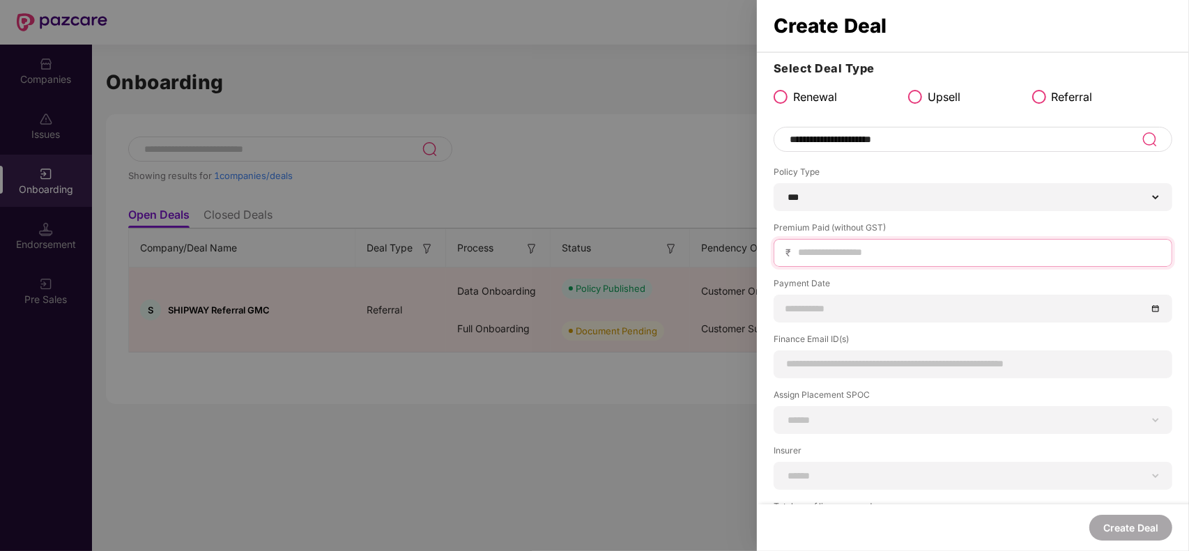
click at [862, 257] on input at bounding box center [979, 252] width 364 height 15
type input "*****"
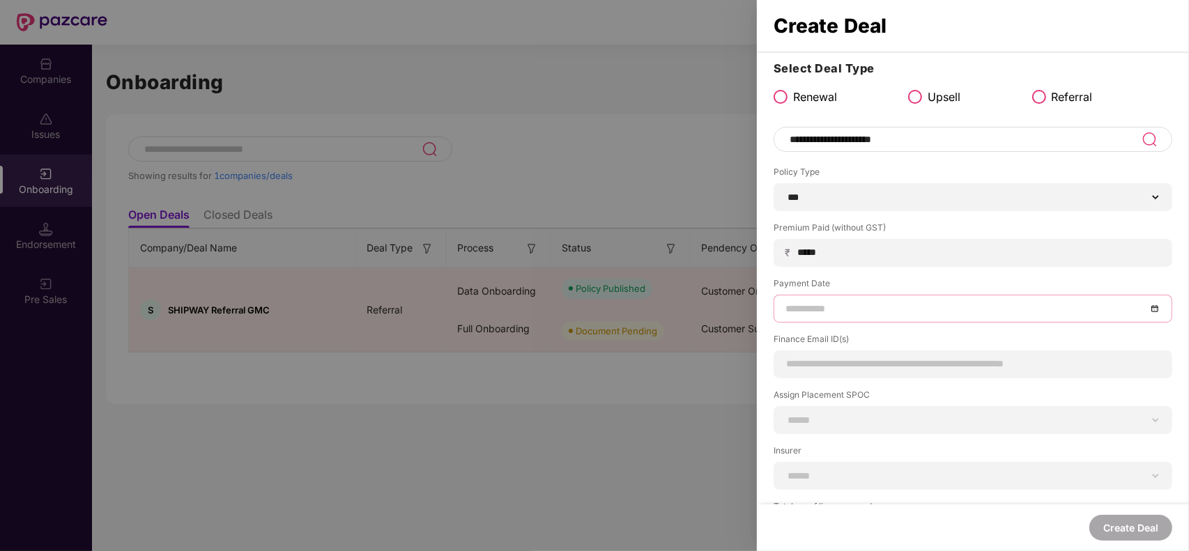
click at [822, 309] on input at bounding box center [966, 308] width 361 height 15
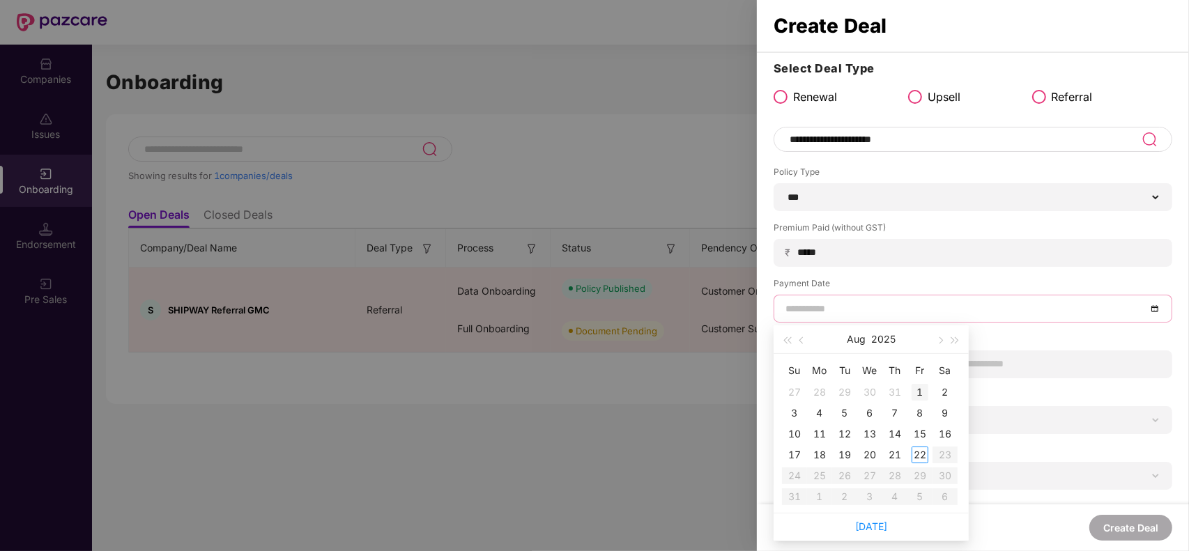
type input "**********"
click at [918, 390] on div "1" at bounding box center [920, 392] width 17 height 17
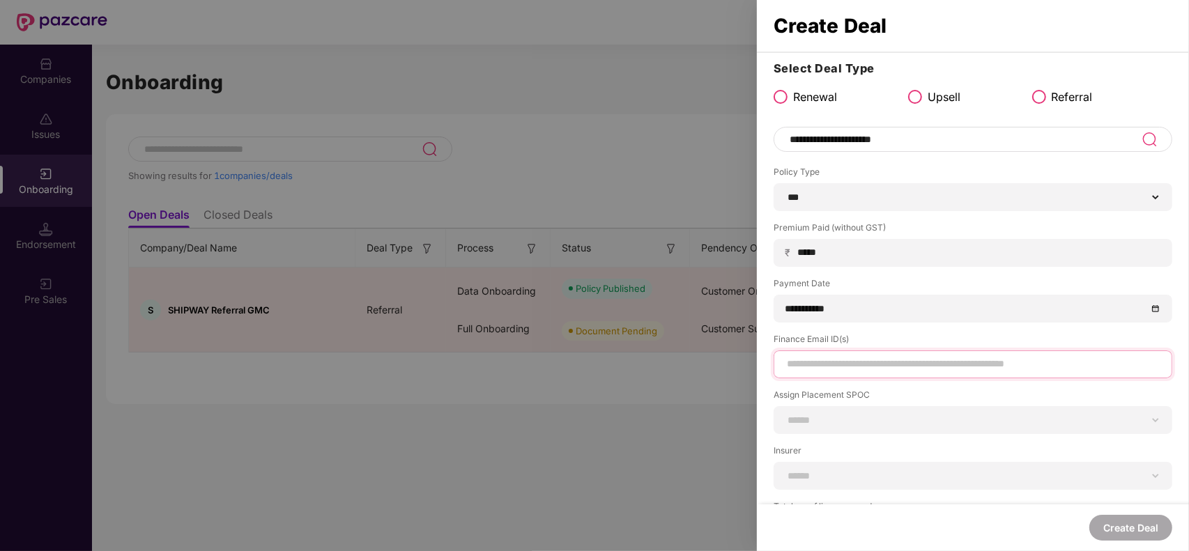
click at [848, 367] on input at bounding box center [973, 364] width 375 height 15
